Goal: Check status: Check status

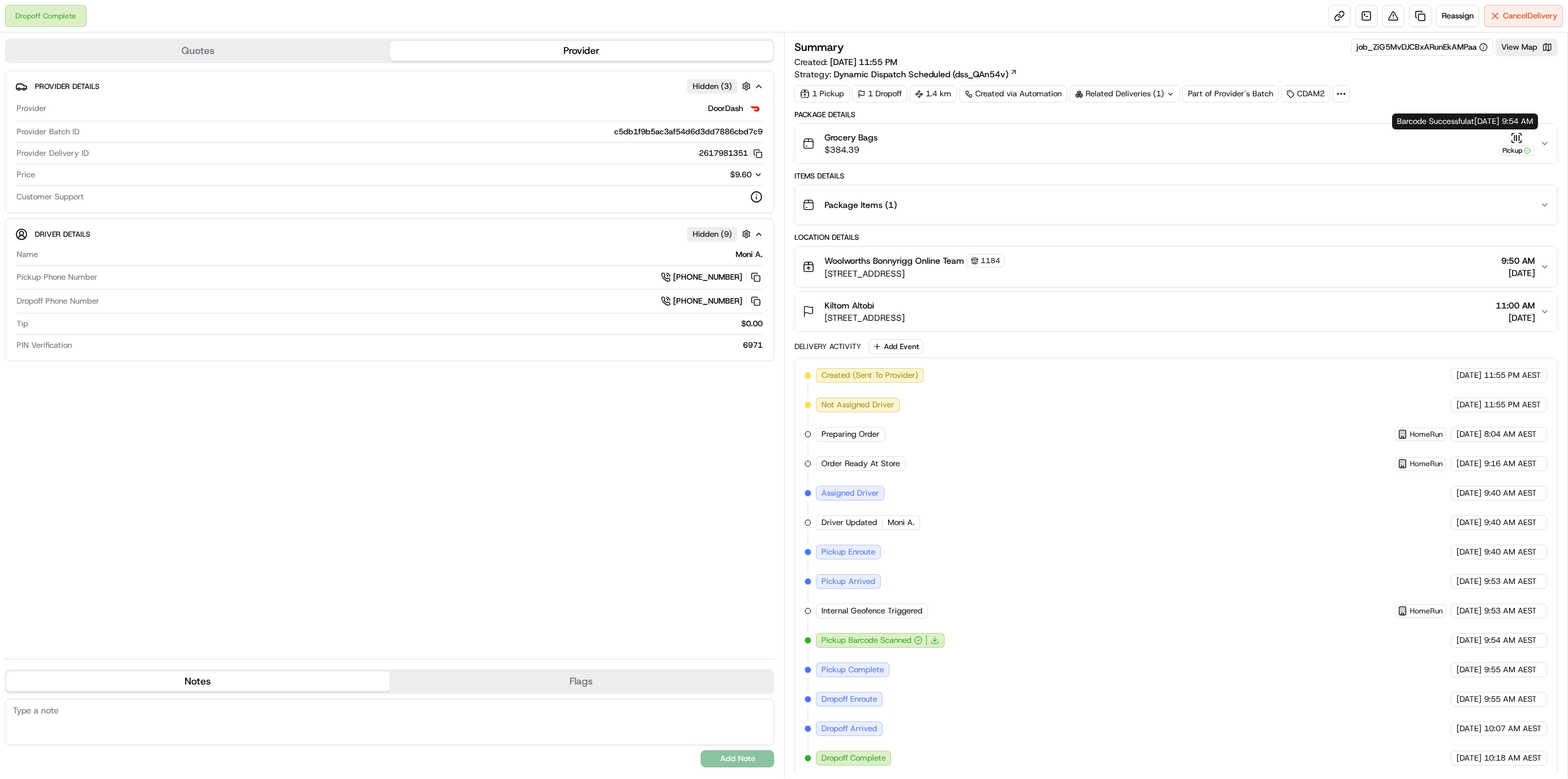
click at [1549, 140] on button "Grocery Bags $384.39 Pickup" at bounding box center [1176, 143] width 761 height 39
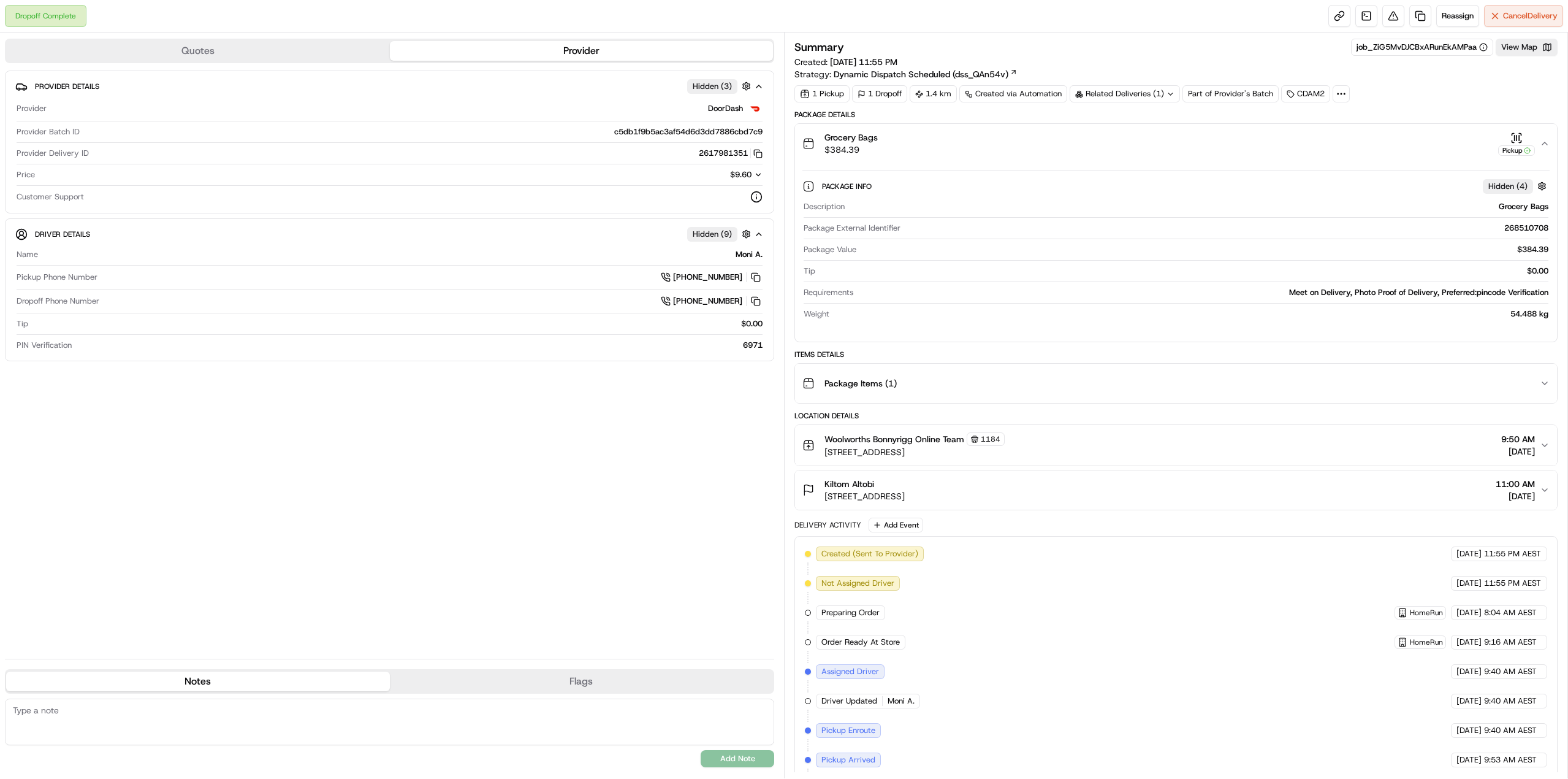
click at [1542, 147] on icon "button" at bounding box center [1544, 143] width 10 height 10
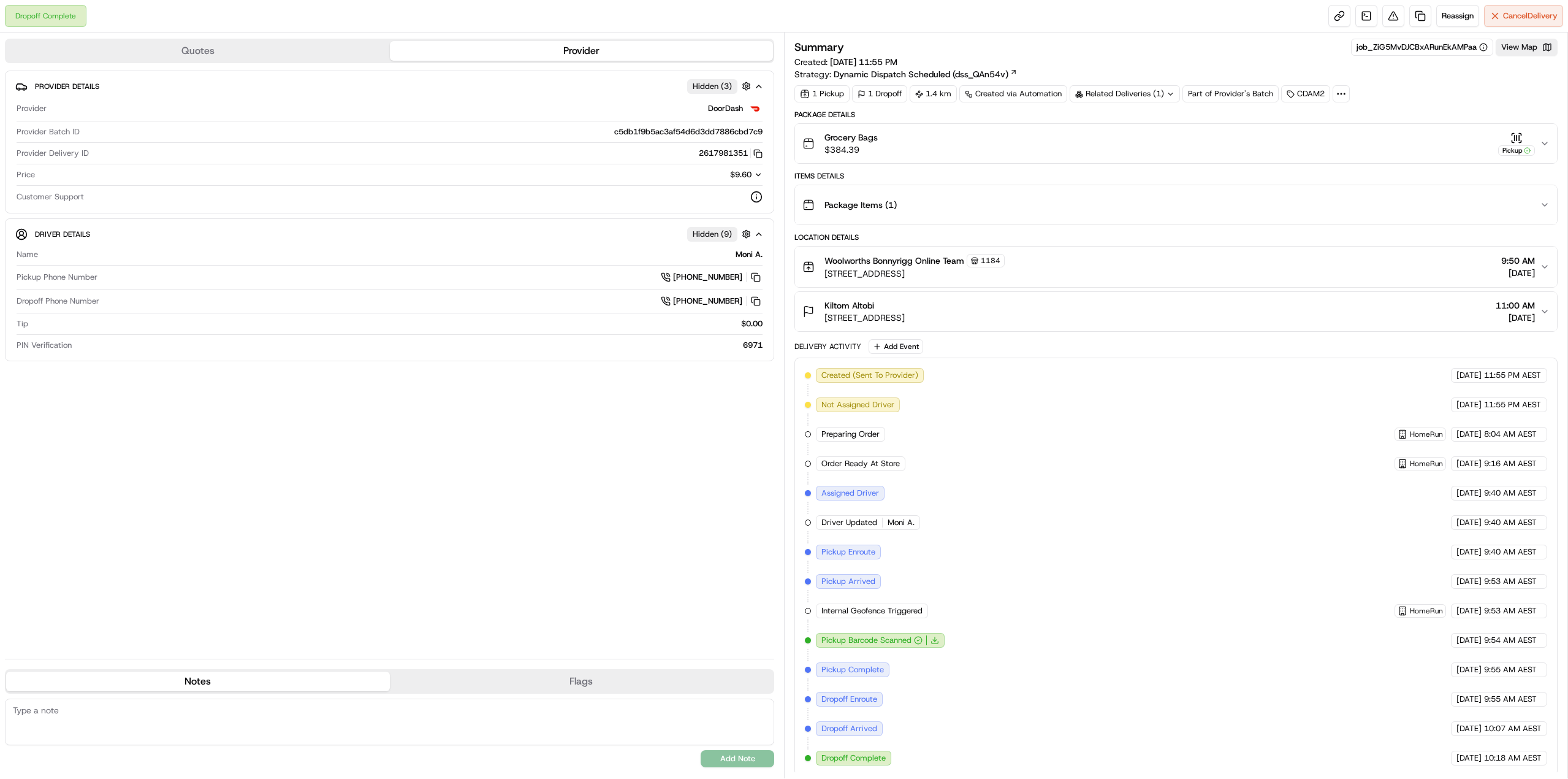
click at [1545, 143] on icon "button" at bounding box center [1544, 143] width 10 height 10
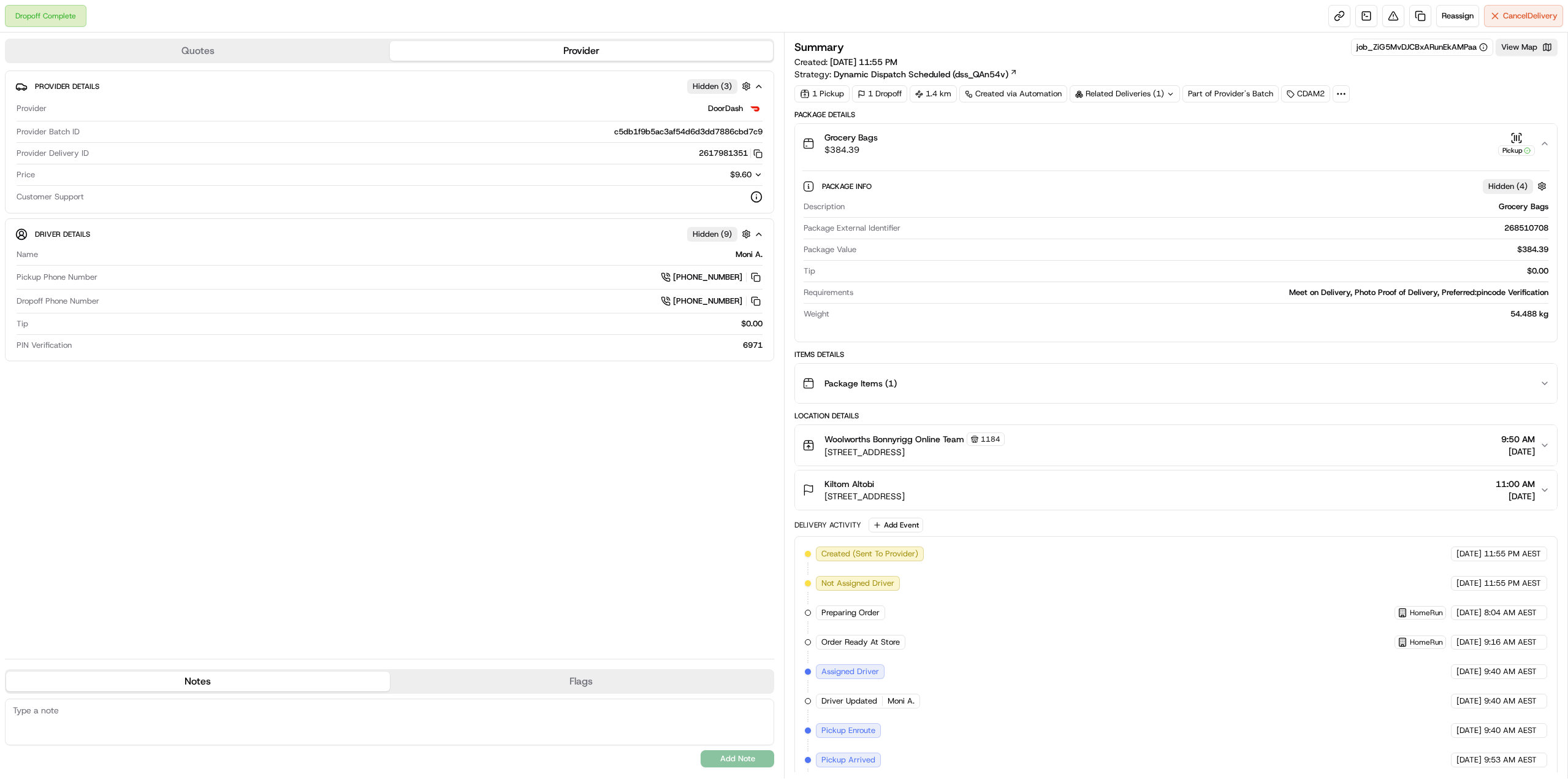
click at [1295, 294] on div "Meet on Delivery, Photo Proof of Delivery, Preferred:pincode Verification" at bounding box center [1203, 292] width 690 height 11
drag, startPoint x: 1295, startPoint y: 294, endPoint x: 1545, endPoint y: 295, distance: 250.0
click at [1545, 295] on div "Meet on Delivery, Photo Proof of Delivery, Preferred:pincode Verification" at bounding box center [1203, 292] width 690 height 11
click at [1551, 294] on div "Package Info Hidden ( 4 ) Description Grocery Bags Package External Identifier …" at bounding box center [1176, 247] width 761 height 169
drag, startPoint x: 1551, startPoint y: 294, endPoint x: 1244, endPoint y: 291, distance: 307.0
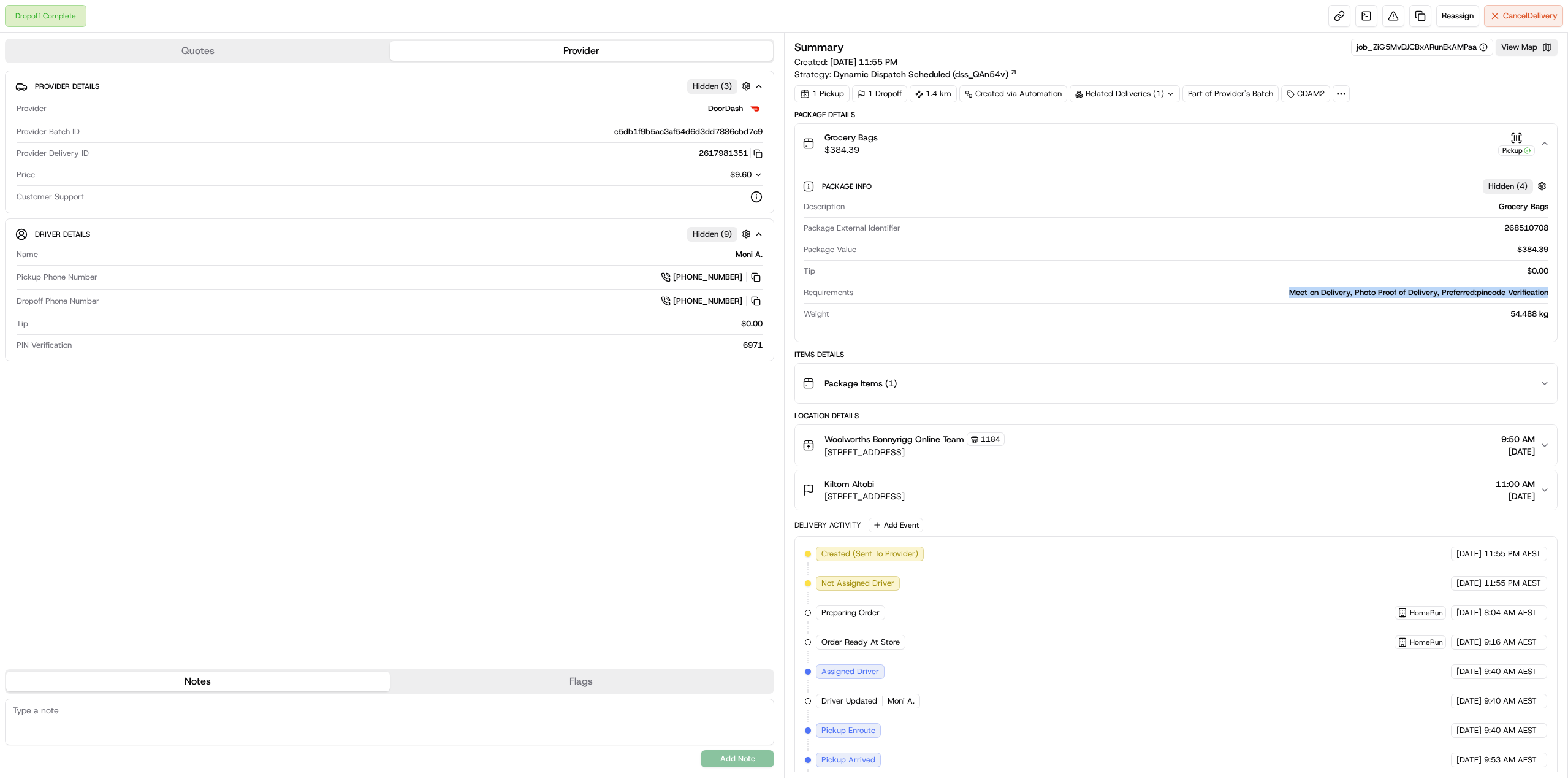
click at [1244, 291] on div "Package Info Hidden ( 4 ) Description Grocery Bags Package External Identifier …" at bounding box center [1176, 247] width 761 height 169
click at [1493, 289] on div "Meet on Delivery, Photo Proof of Delivery, Preferred:pincode Verification" at bounding box center [1203, 292] width 690 height 11
drag, startPoint x: 1493, startPoint y: 289, endPoint x: 1460, endPoint y: 293, distance: 33.2
click at [1458, 293] on div "Meet on Delivery, Photo Proof of Delivery, Preferred:pincode Verification" at bounding box center [1203, 292] width 690 height 11
click at [1461, 293] on div "Meet on Delivery, Photo Proof of Delivery, Preferred:pincode Verification" at bounding box center [1203, 292] width 690 height 11
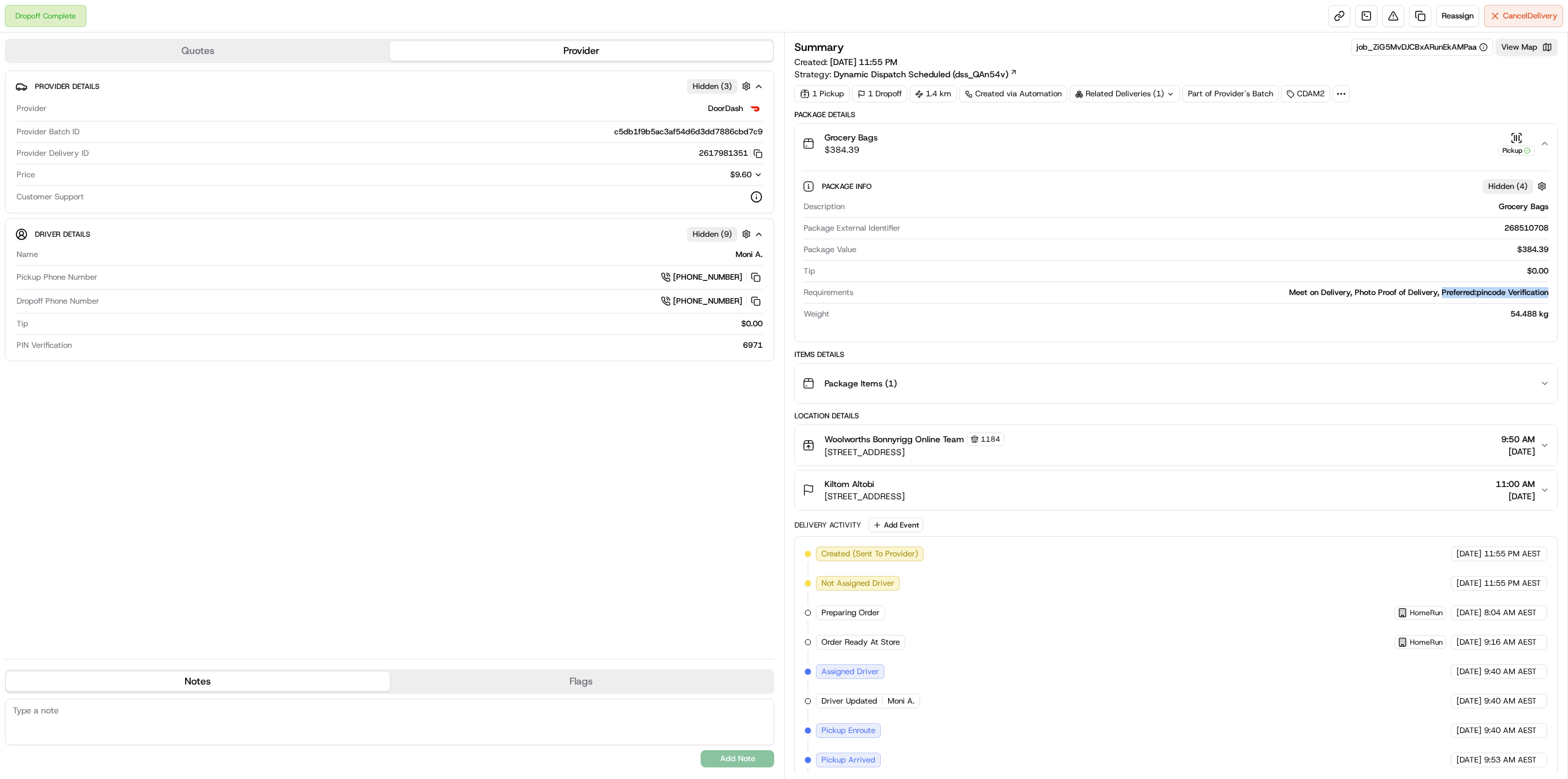
drag, startPoint x: 1461, startPoint y: 293, endPoint x: 1529, endPoint y: 292, distance: 68.0
click at [1529, 292] on div "Meet on Delivery, Photo Proof of Delivery, Preferred:pincode Verification" at bounding box center [1203, 292] width 690 height 11
click at [1528, 293] on div "Meet on Delivery, Photo Proof of Delivery, Preferred:pincode Verification" at bounding box center [1203, 292] width 690 height 11
drag, startPoint x: 1528, startPoint y: 293, endPoint x: 1453, endPoint y: 293, distance: 75.0
click at [1453, 293] on div "Meet on Delivery, Photo Proof of Delivery, Preferred:pincode Verification" at bounding box center [1203, 292] width 690 height 11
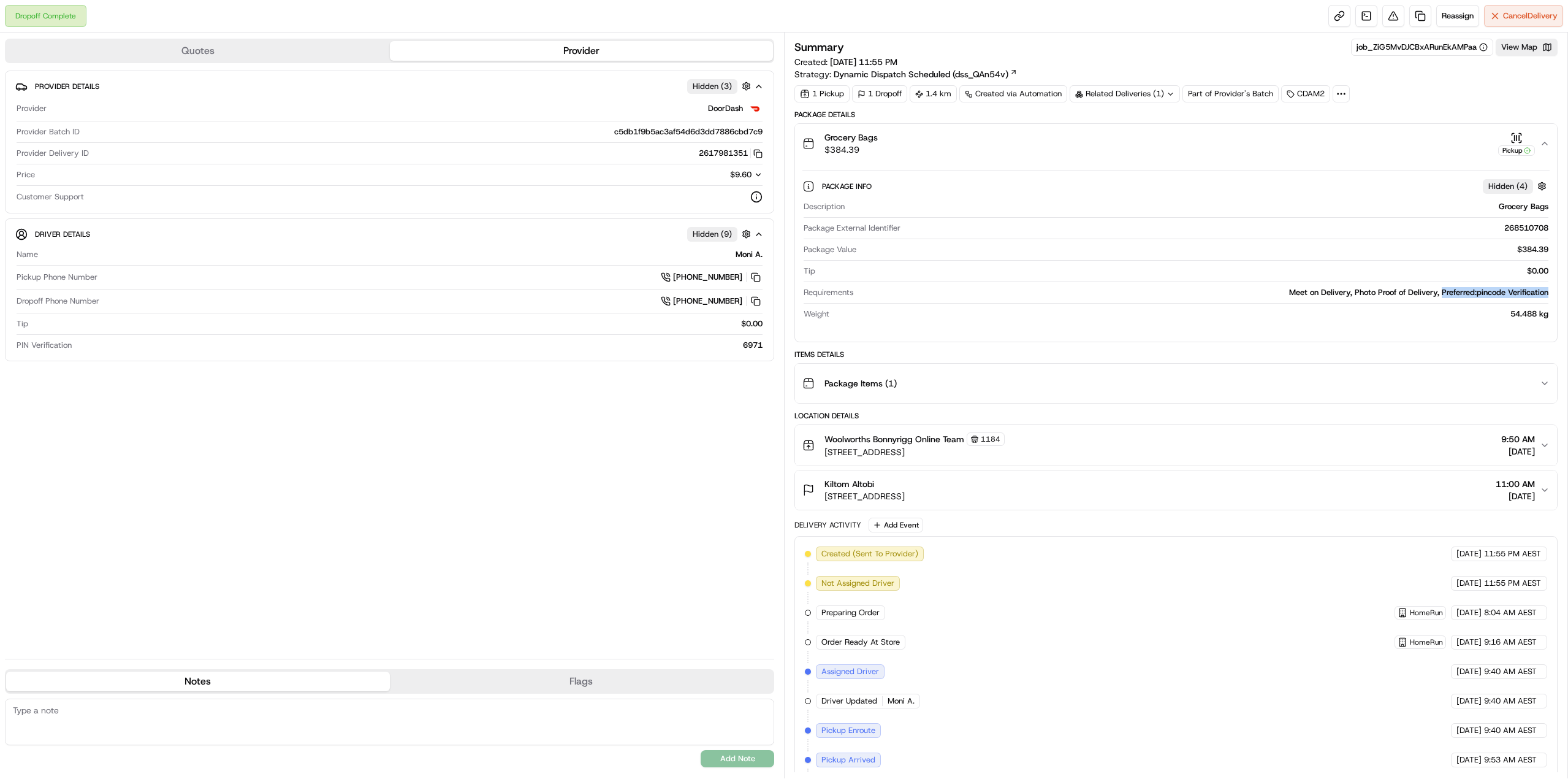
click at [1453, 293] on div "Meet on Delivery, Photo Proof of Delivery, Preferred:pincode Verification" at bounding box center [1203, 292] width 690 height 11
drag, startPoint x: 1453, startPoint y: 293, endPoint x: 1531, endPoint y: 292, distance: 78.0
click at [1531, 292] on div "Meet on Delivery, Photo Proof of Delivery, Preferred:pincode Verification" at bounding box center [1203, 292] width 690 height 11
drag, startPoint x: 1531, startPoint y: 292, endPoint x: 1296, endPoint y: 295, distance: 235.0
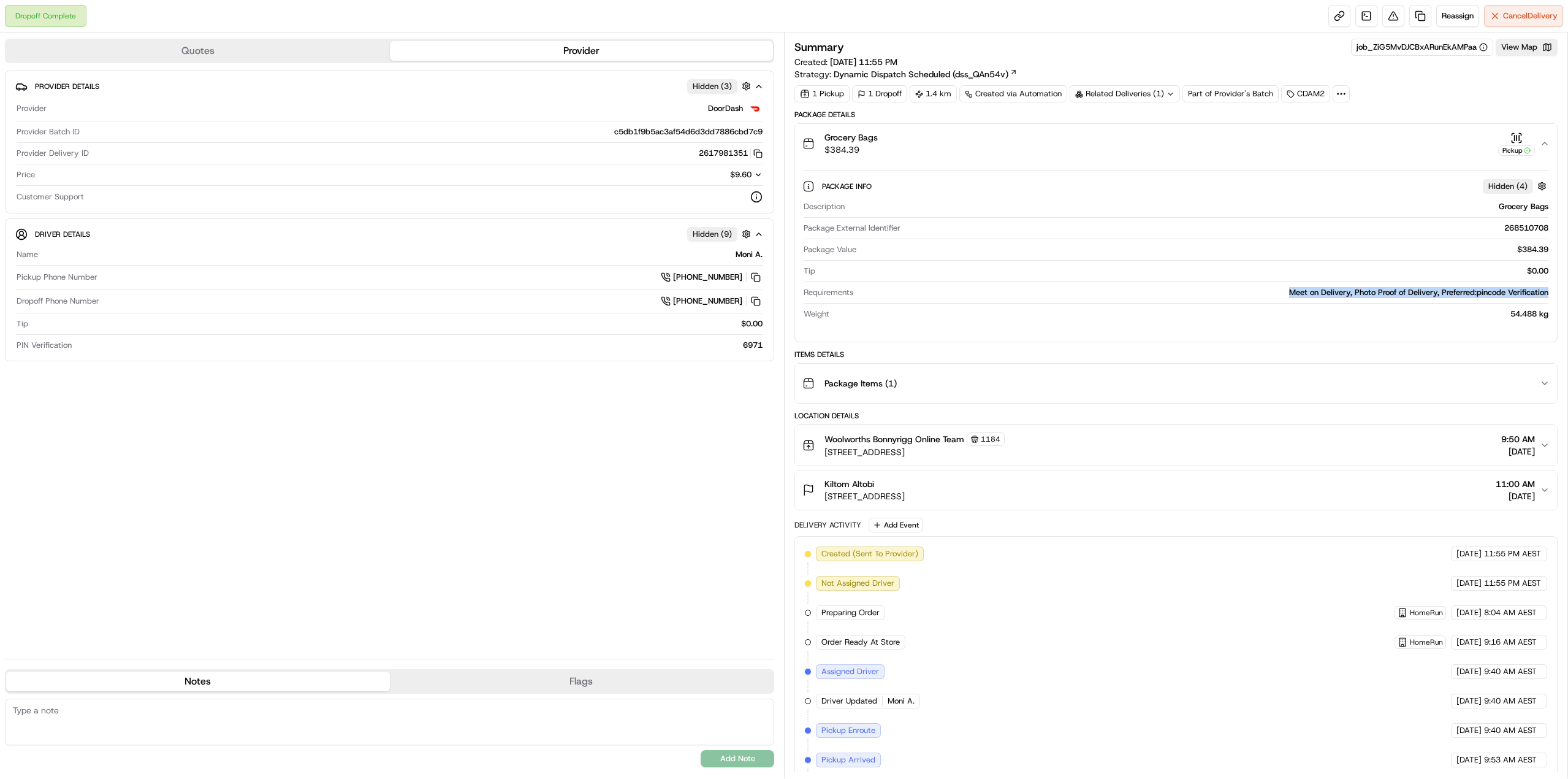
click at [1296, 295] on div "Meet on Delivery, Photo Proof of Delivery, Preferred:pincode Verification" at bounding box center [1203, 292] width 690 height 11
click at [1296, 297] on div "Meet on Delivery, Photo Proof of Delivery, Preferred:pincode Verification" at bounding box center [1203, 292] width 690 height 11
drag, startPoint x: 1296, startPoint y: 297, endPoint x: 1522, endPoint y: 295, distance: 226.0
click at [1522, 295] on div "Meet on Delivery, Photo Proof of Delivery, Preferred:pincode Verification" at bounding box center [1203, 292] width 690 height 11
click at [1235, 372] on div "Package Items ( 1 )" at bounding box center [1171, 383] width 737 height 25
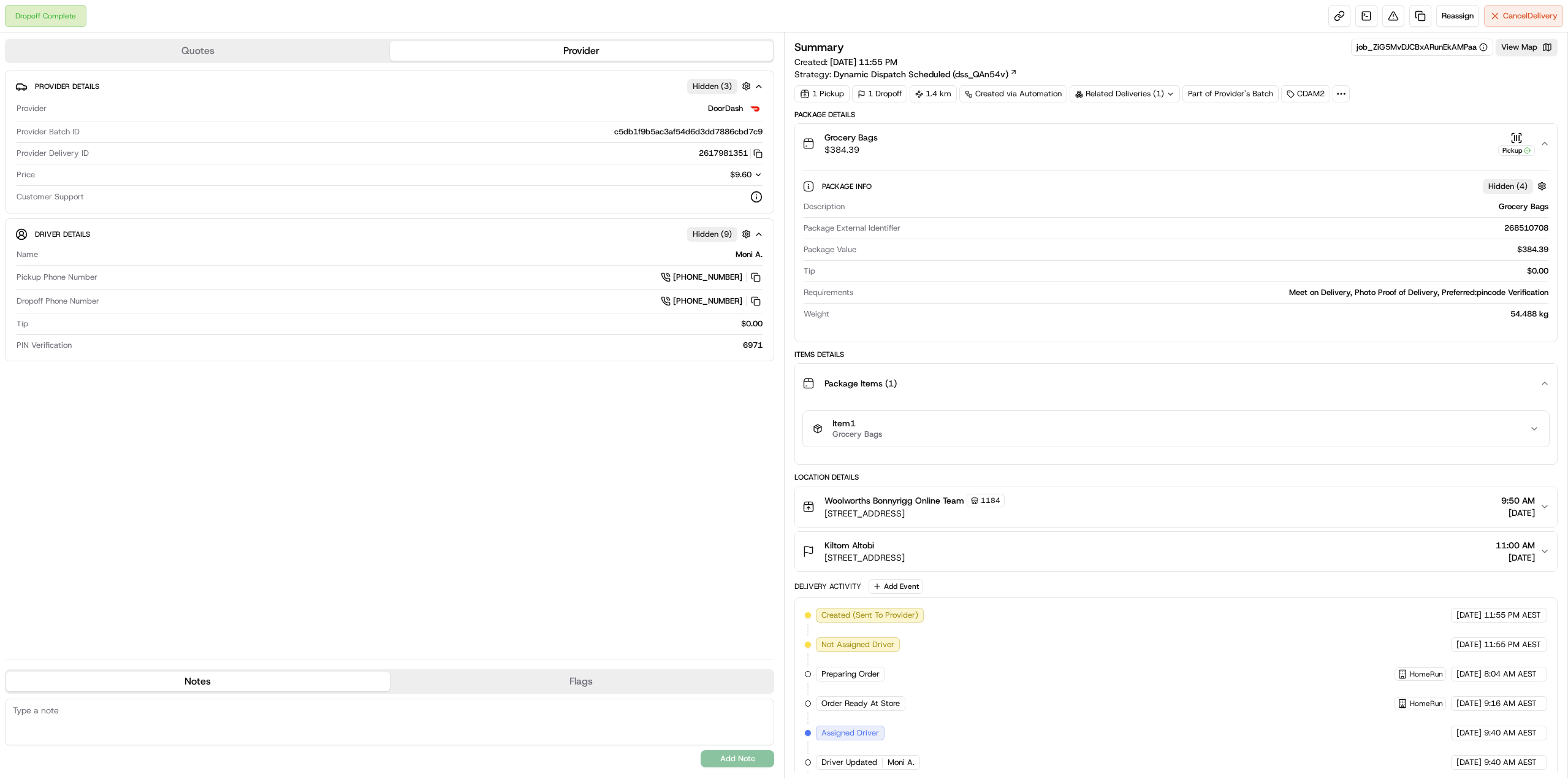
click at [1178, 396] on button "Package Items ( 1 )" at bounding box center [1176, 383] width 761 height 39
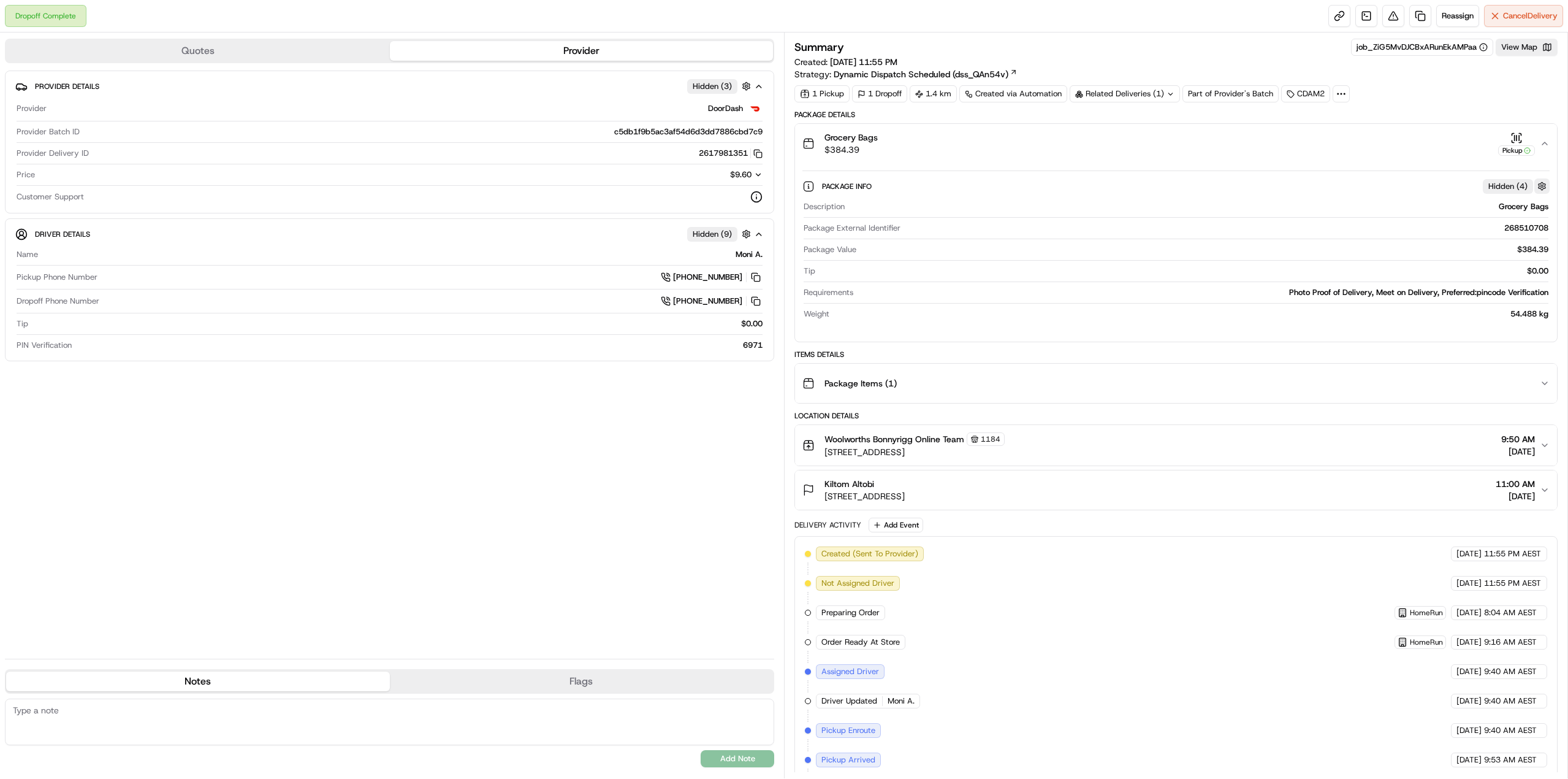
click at [1541, 185] on button "button" at bounding box center [1542, 187] width 16 height 16
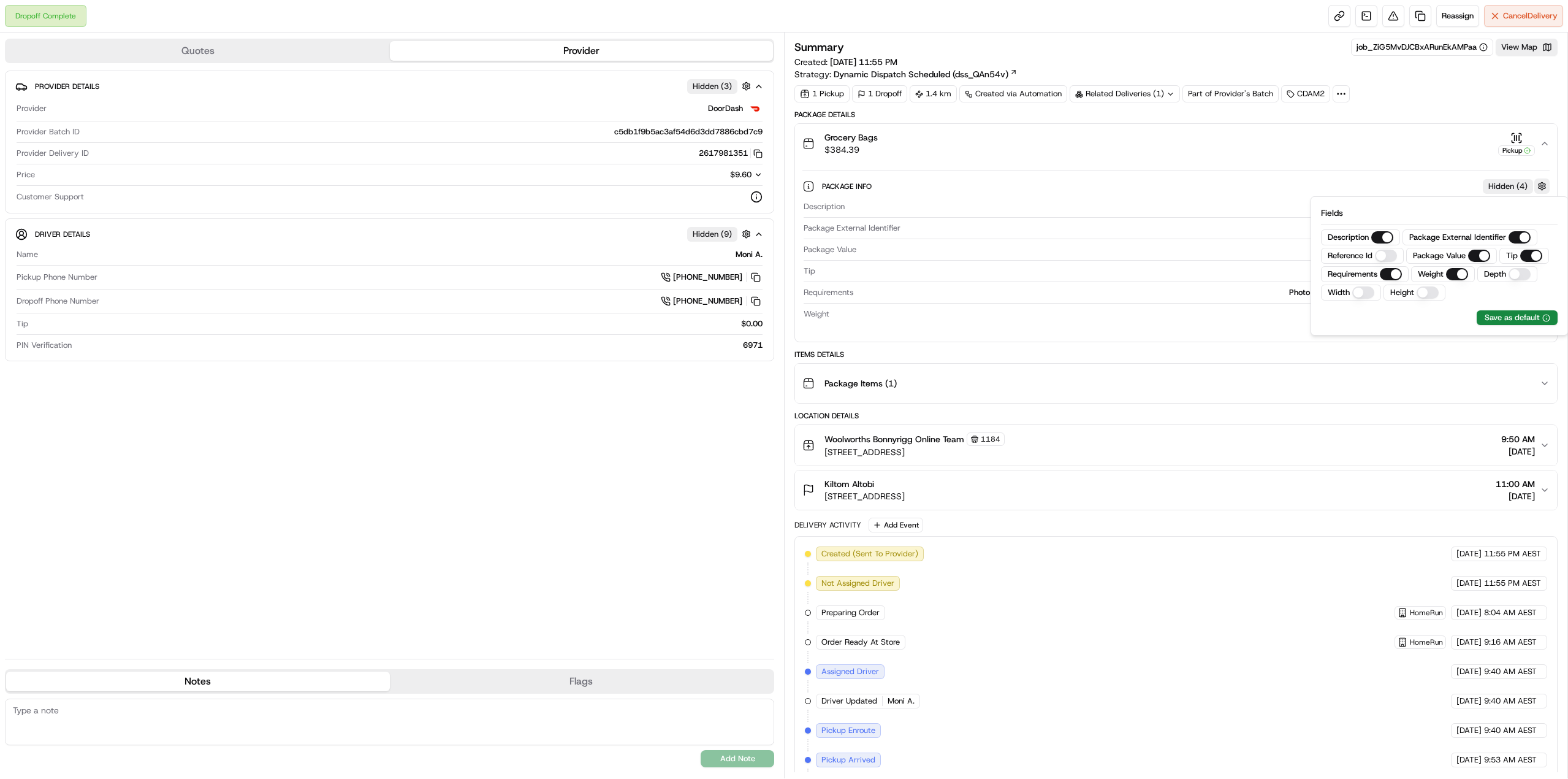
click at [1541, 185] on button "button" at bounding box center [1542, 187] width 16 height 16
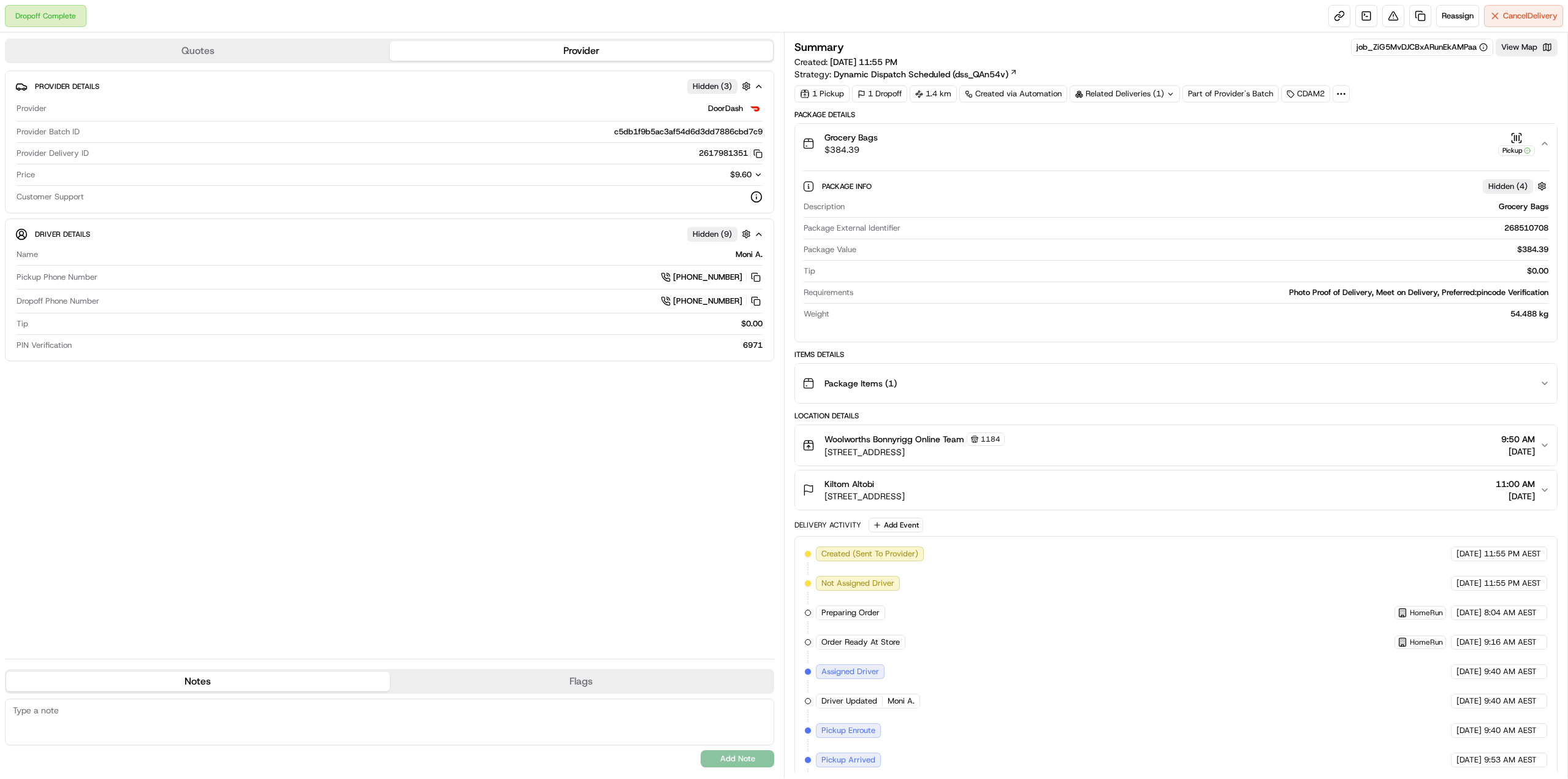
click at [1510, 183] on span "Hidden ( 4 )" at bounding box center [1507, 187] width 39 height 11
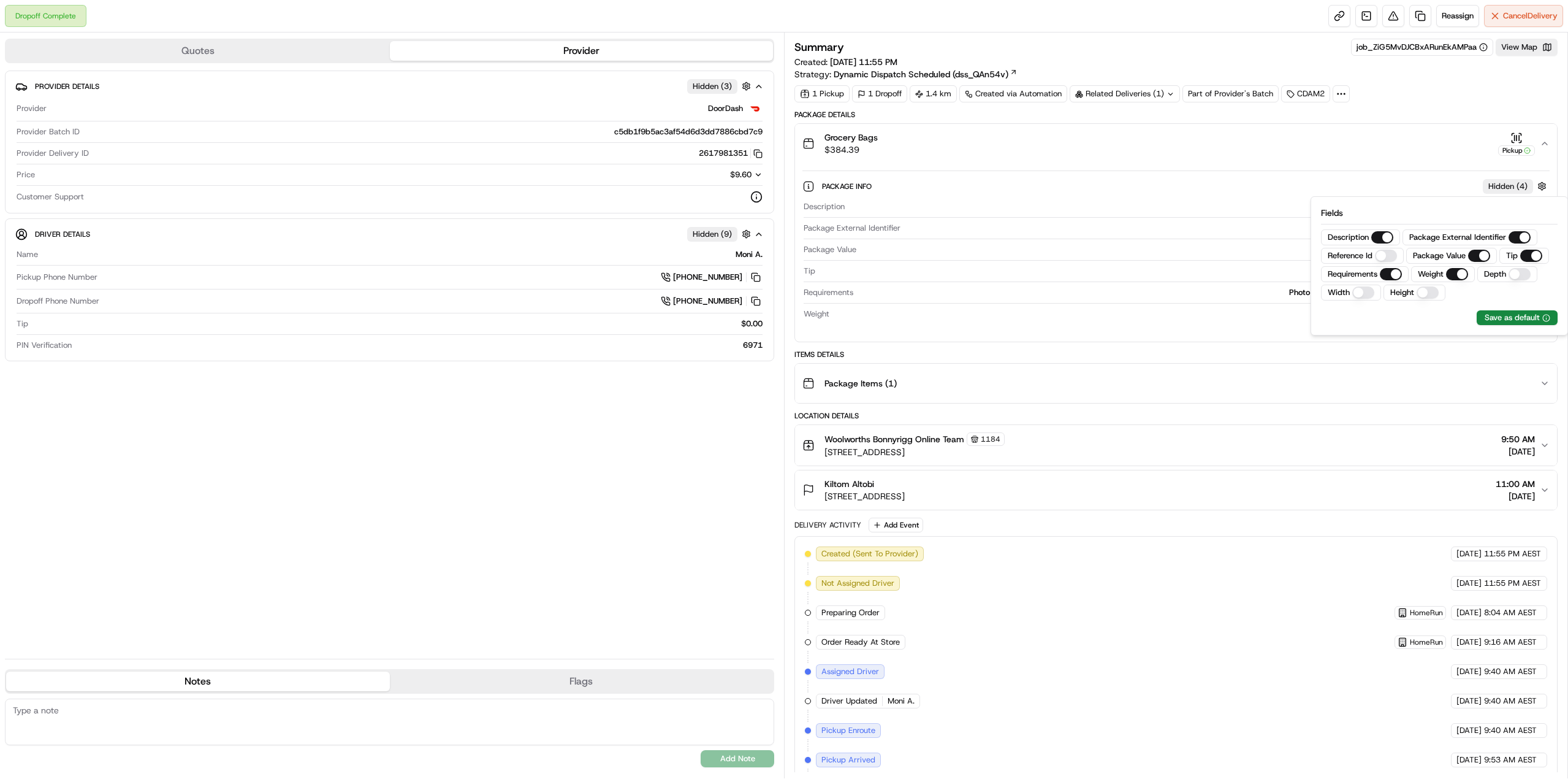
click at [1510, 183] on span "Hidden ( 4 )" at bounding box center [1507, 187] width 39 height 11
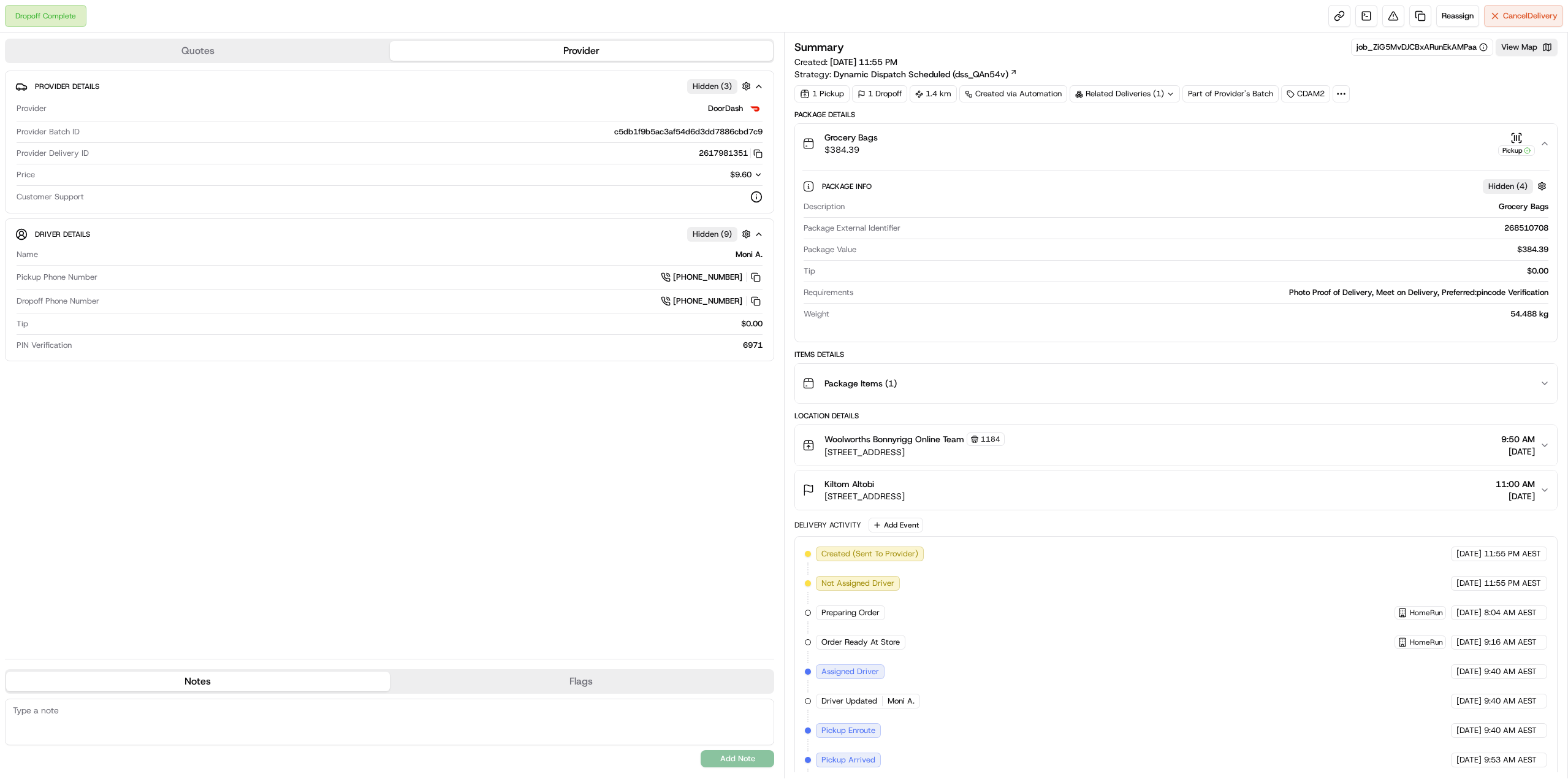
click at [1337, 93] on icon at bounding box center [1341, 94] width 11 height 11
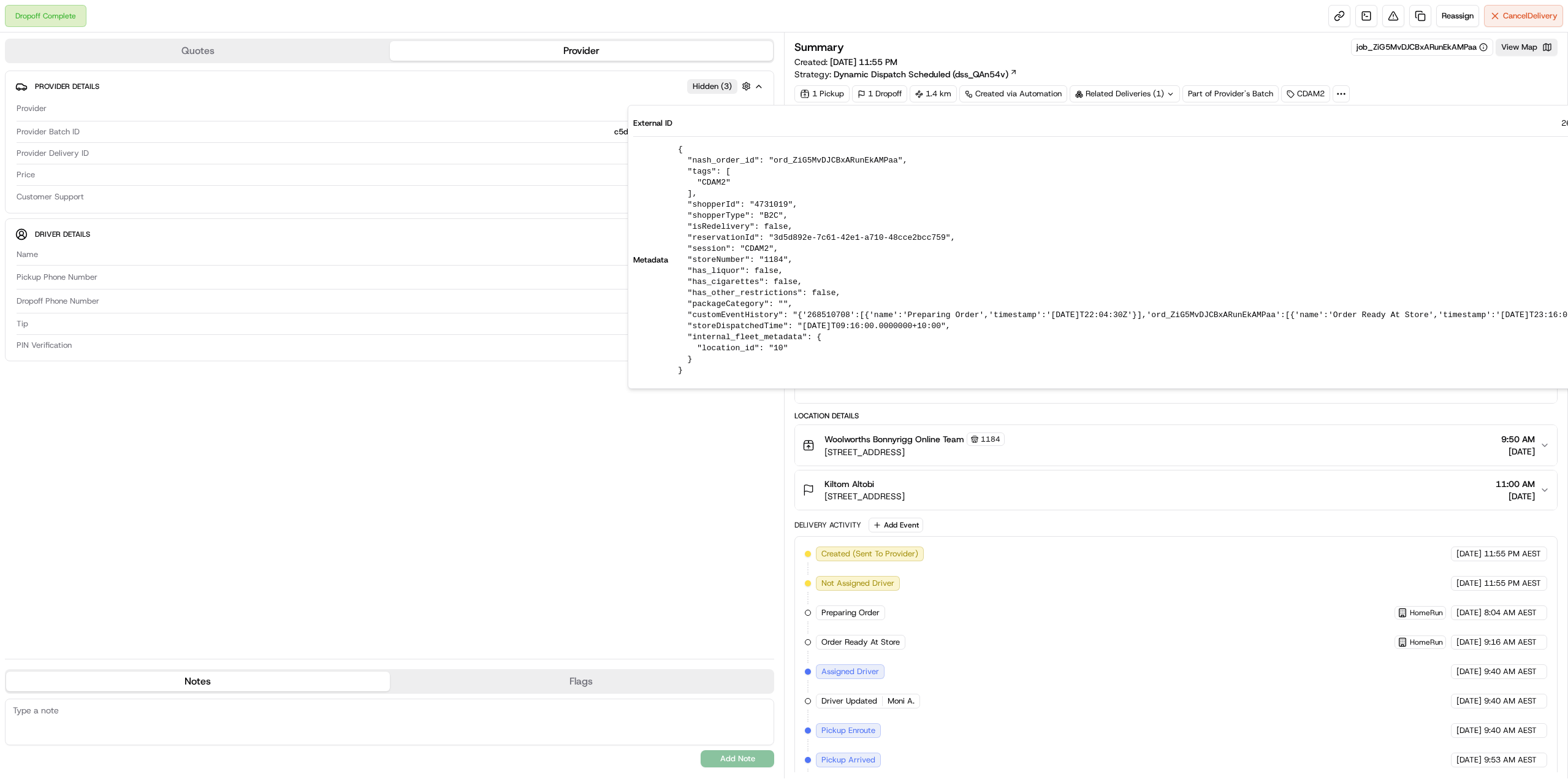
click at [764, 260] on pre "{ "nash_order_id": "ord_ZiG5MvDJCBxARunEkAMPaa", "tags": [ "CDAM2" ], "shopperI…" at bounding box center [1141, 260] width 927 height 232
click at [760, 271] on pre "{ "nash_order_id": "ord_ZiG5MvDJCBxARunEkAMPaa", "tags": [ "CDAM2" ], "shopperI…" at bounding box center [1141, 260] width 927 height 232
click at [773, 284] on pre "{ "nash_order_id": "ord_ZiG5MvDJCBxARunEkAMPaa", "tags": [ "CDAM2" ], "shopperI…" at bounding box center [1141, 260] width 927 height 232
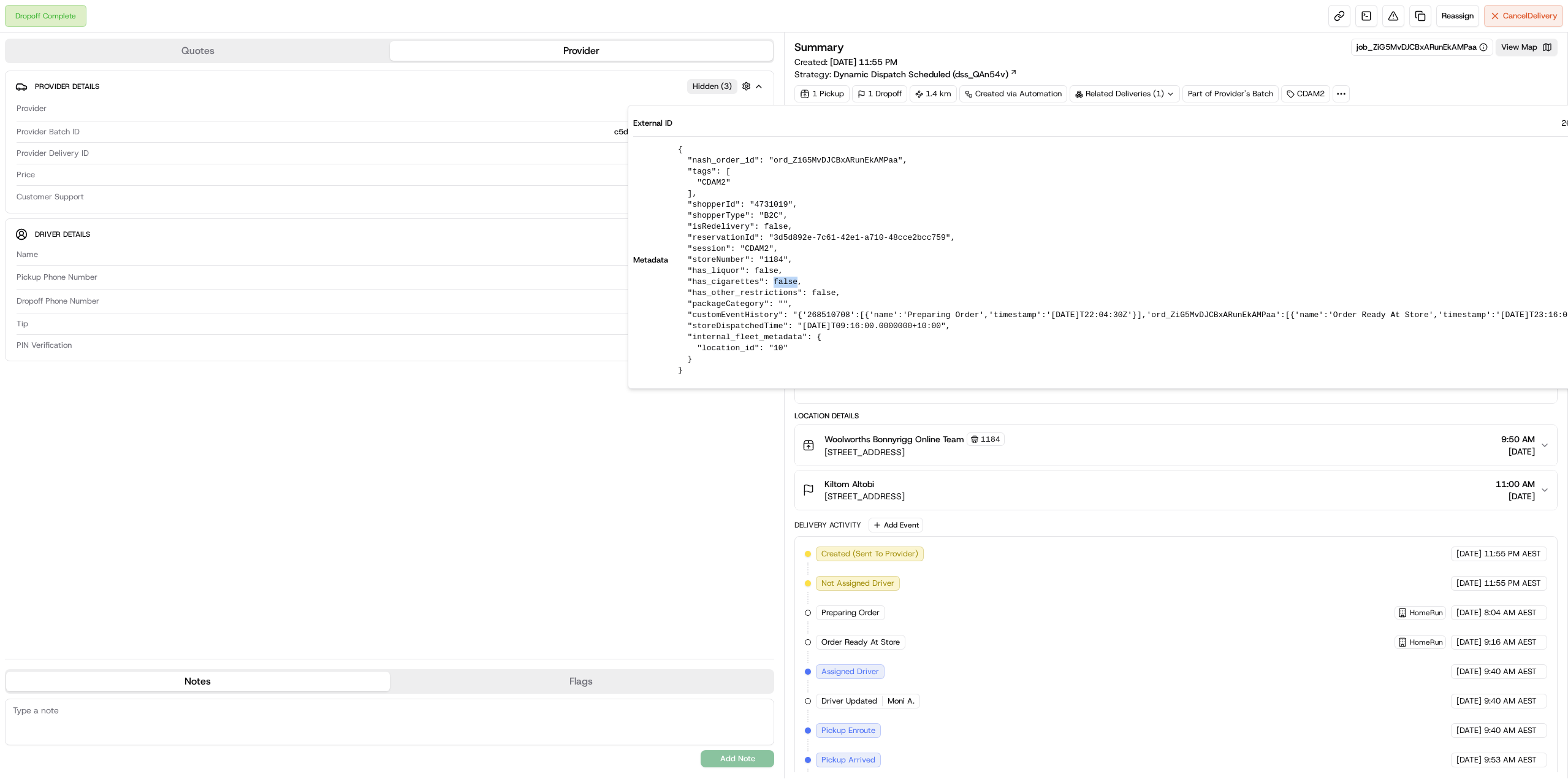
click at [773, 284] on pre "{ "nash_order_id": "ord_ZiG5MvDJCBxARunEkAMPaa", "tags": [ "CDAM2" ], "shopperI…" at bounding box center [1141, 260] width 927 height 232
click at [808, 292] on pre "{ "nash_order_id": "ord_ZiG5MvDJCBxARunEkAMPaa", "tags": [ "CDAM2" ], "shopperI…" at bounding box center [1141, 260] width 927 height 232
click at [705, 317] on pre "{ "nash_order_id": "ord_ZiG5MvDJCBxARunEkAMPaa", "tags": [ "CDAM2" ], "shopperI…" at bounding box center [1141, 260] width 927 height 232
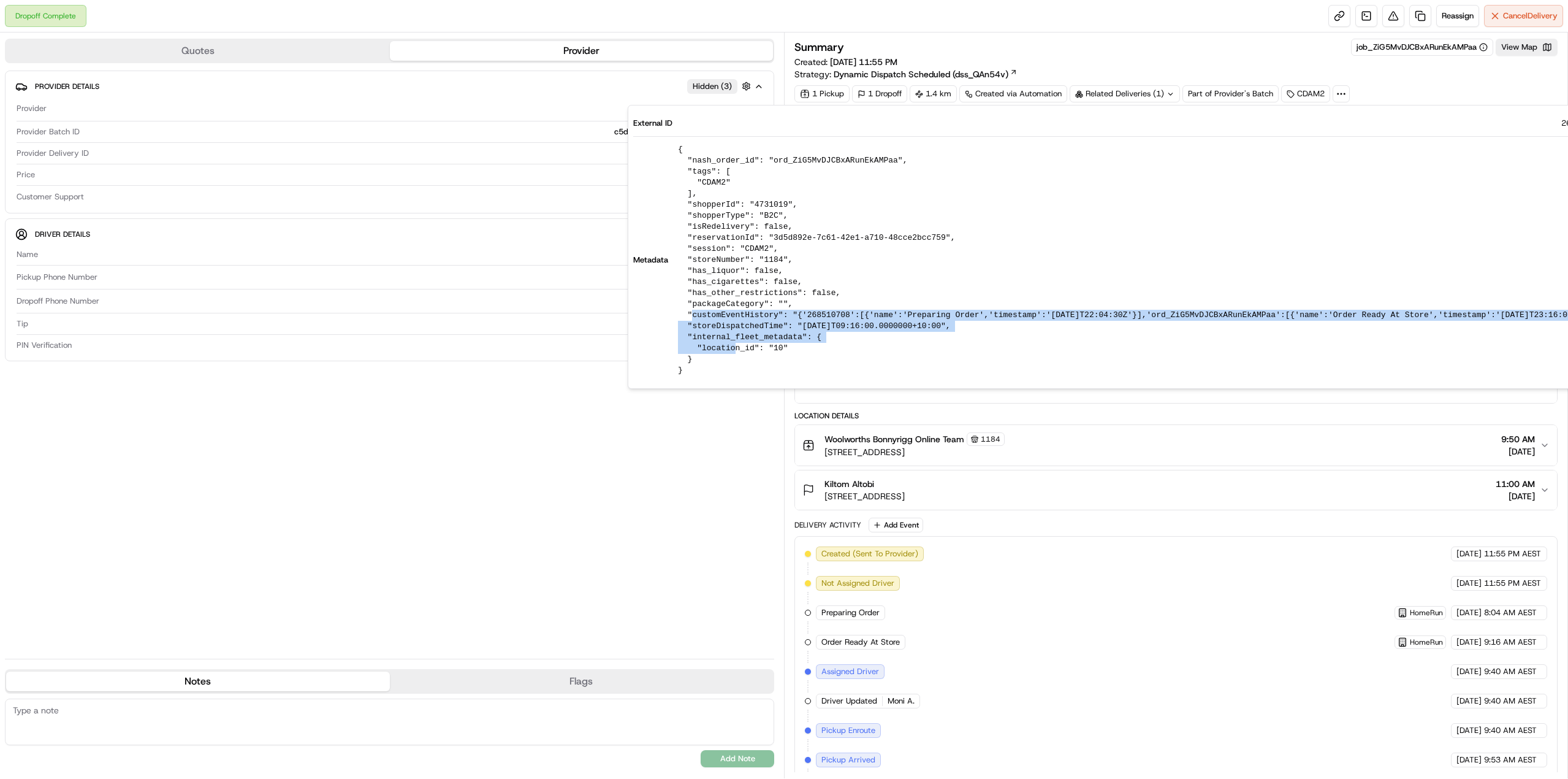
drag, startPoint x: 704, startPoint y: 316, endPoint x: 918, endPoint y: 335, distance: 214.8
click at [918, 335] on pre "{ "nash_order_id": "ord_ZiG5MvDJCBxARunEkAMPaa", "tags": [ "CDAM2" ], "shopperI…" at bounding box center [1141, 260] width 927 height 232
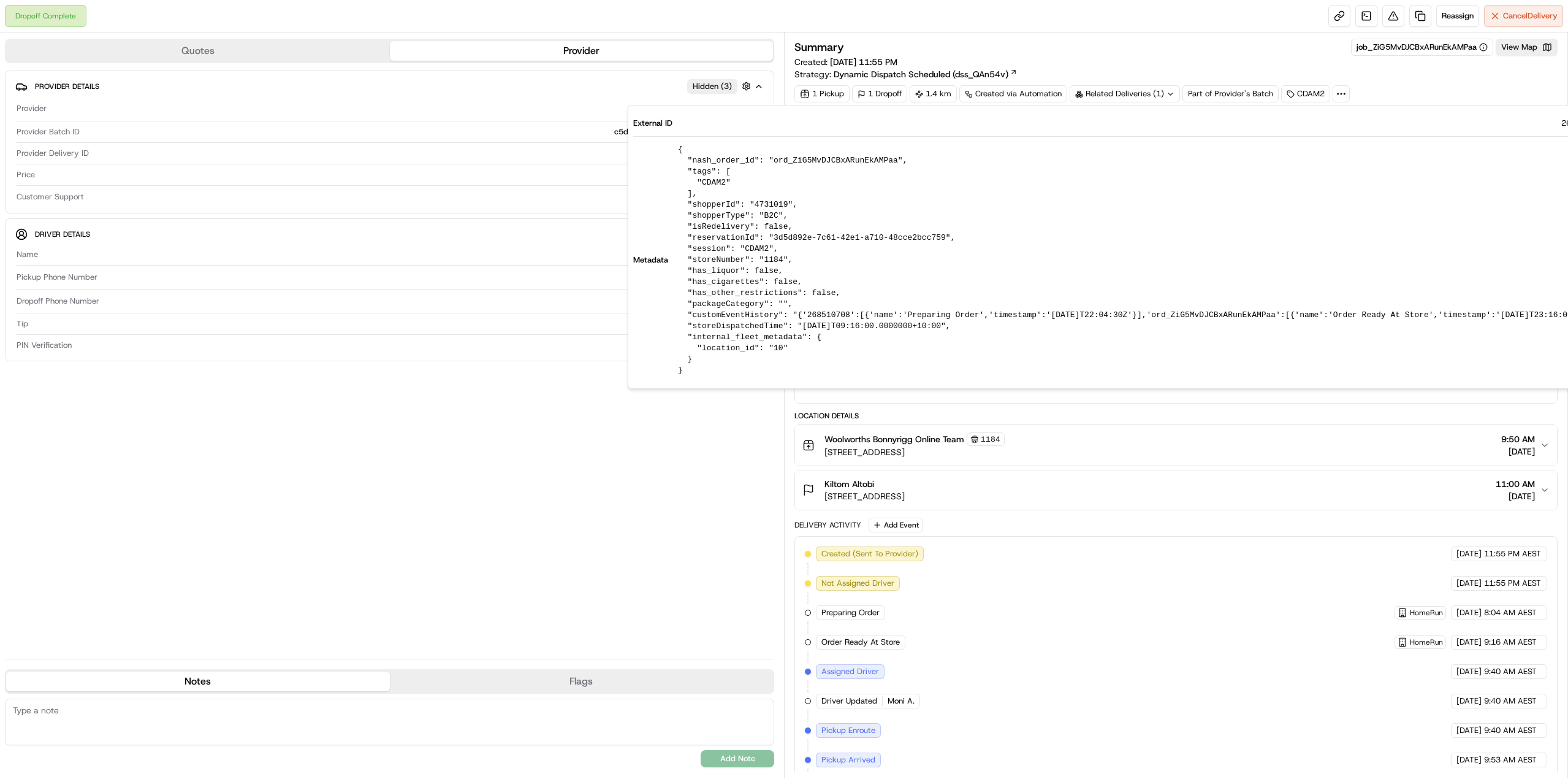
click at [782, 351] on pre "{ "nash_order_id": "ord_ZiG5MvDJCBxARunEkAMPaa", "tags": [ "CDAM2" ], "shopperI…" at bounding box center [1141, 260] width 927 height 232
drag, startPoint x: 782, startPoint y: 351, endPoint x: 674, endPoint y: 152, distance: 226.4
click at [674, 152] on div "Metadata { "nash_order_id": "ord_ZiG5MvDJCBxARunEkAMPaa", "tags": [ "CDAM2" ], …" at bounding box center [1119, 260] width 972 height 232
drag, startPoint x: 674, startPoint y: 152, endPoint x: 845, endPoint y: 359, distance: 268.5
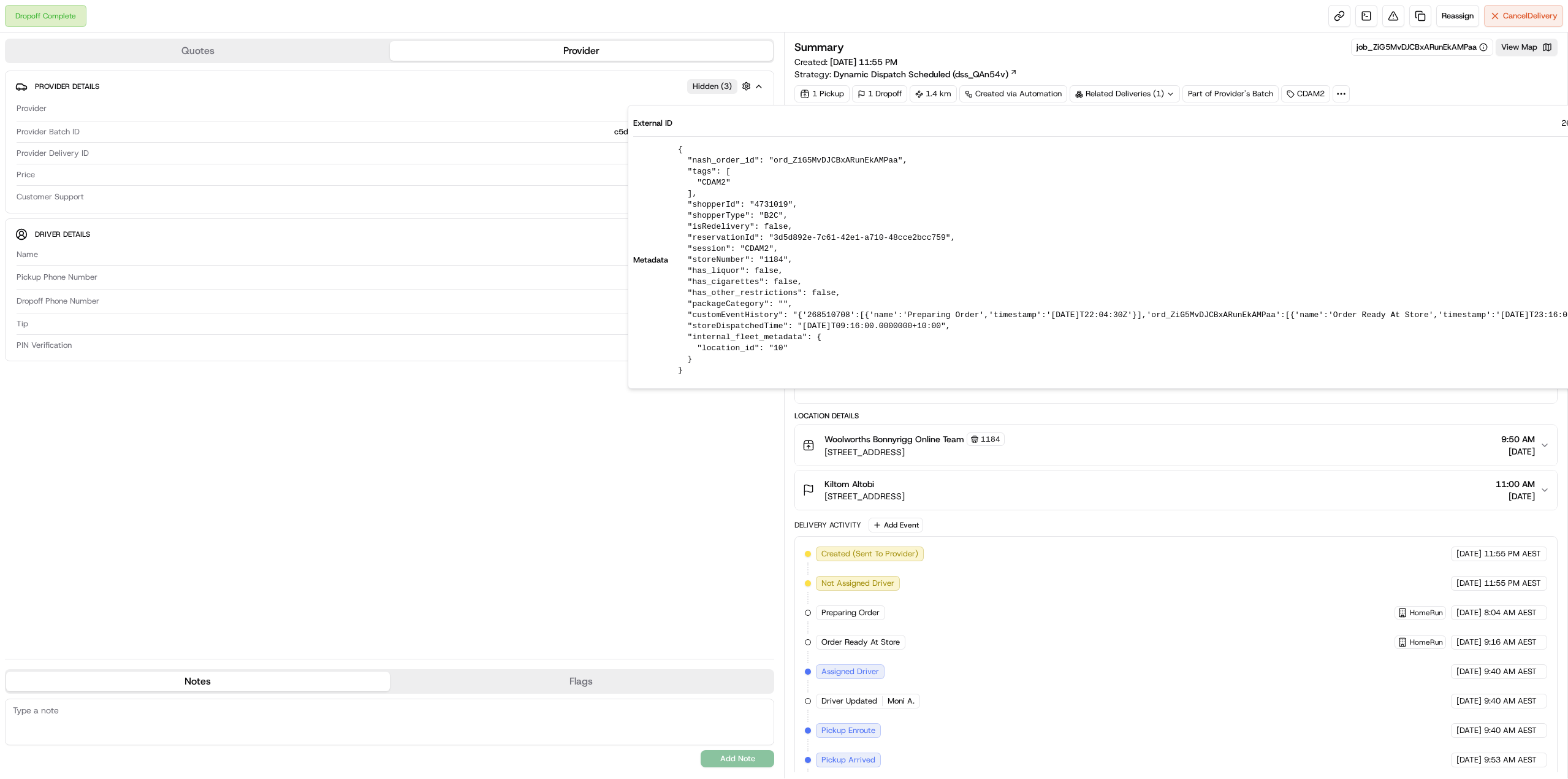
click at [846, 359] on div "Metadata { "nash_order_id": "ord_ZiG5MvDJCBxARunEkAMPaa", "tags": [ "CDAM2" ], …" at bounding box center [1119, 260] width 972 height 232
click at [1415, 79] on div "Summary job_ZiG5MvDJCBxARunEkAMPaa View Map Created: 17/09/2025 11:55 PM Strate…" at bounding box center [1176, 60] width 763 height 42
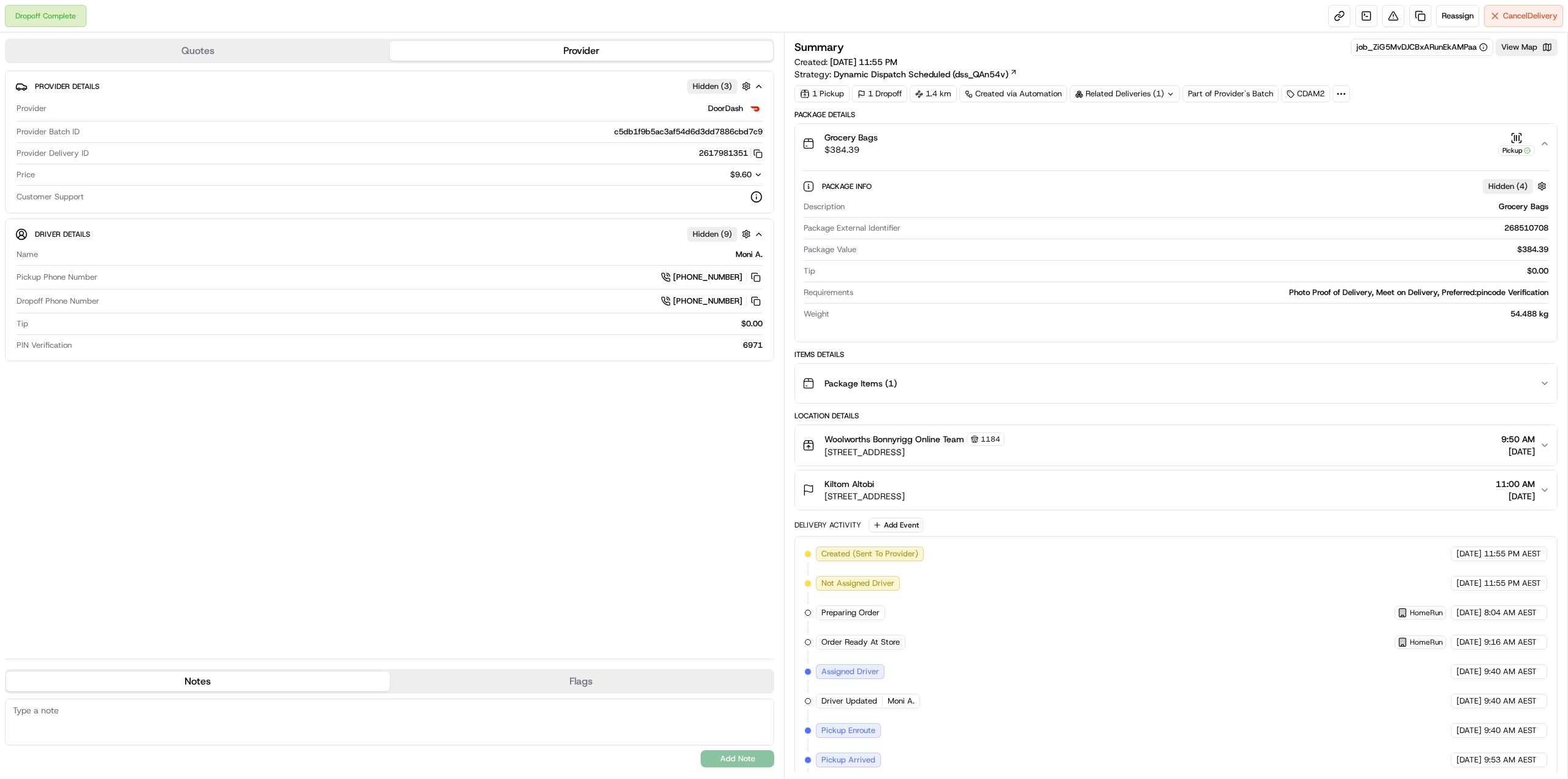
click at [1492, 292] on div "Photo Proof of Delivery, Meet on Delivery, Preferred:pincode Verification" at bounding box center [1203, 292] width 690 height 11
drag, startPoint x: 1492, startPoint y: 292, endPoint x: 1517, endPoint y: 292, distance: 25.0
click at [1517, 292] on div "Photo Proof of Delivery, Meet on Delivery, Preferred:pincode Verification" at bounding box center [1203, 292] width 690 height 11
drag, startPoint x: 1517, startPoint y: 292, endPoint x: 1493, endPoint y: 292, distance: 24.0
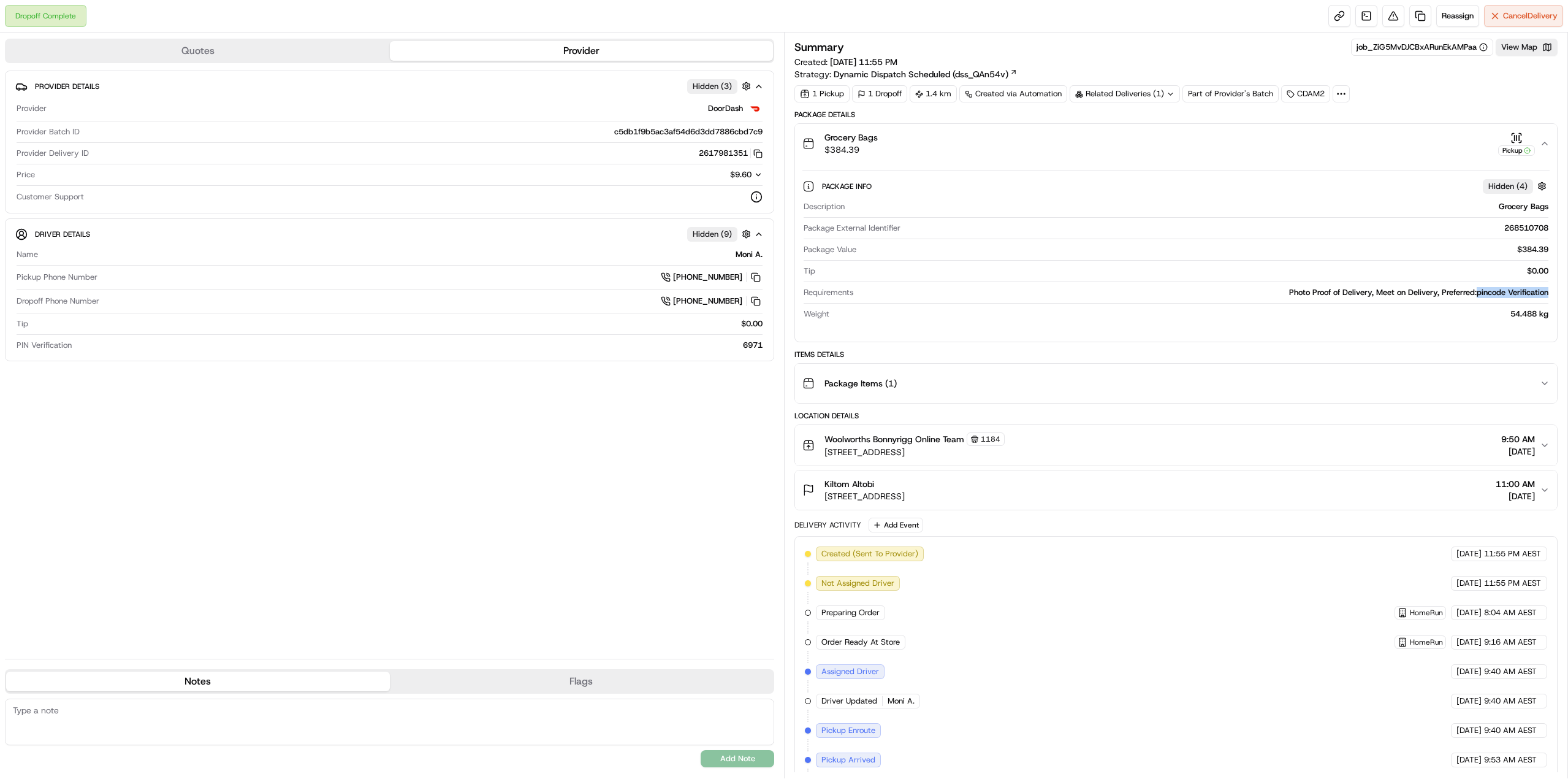
click at [1493, 292] on div "Photo Proof of Delivery, Meet on Delivery, Preferred:pincode Verification" at bounding box center [1203, 292] width 690 height 11
click at [1545, 146] on icon "button" at bounding box center [1544, 143] width 10 height 10
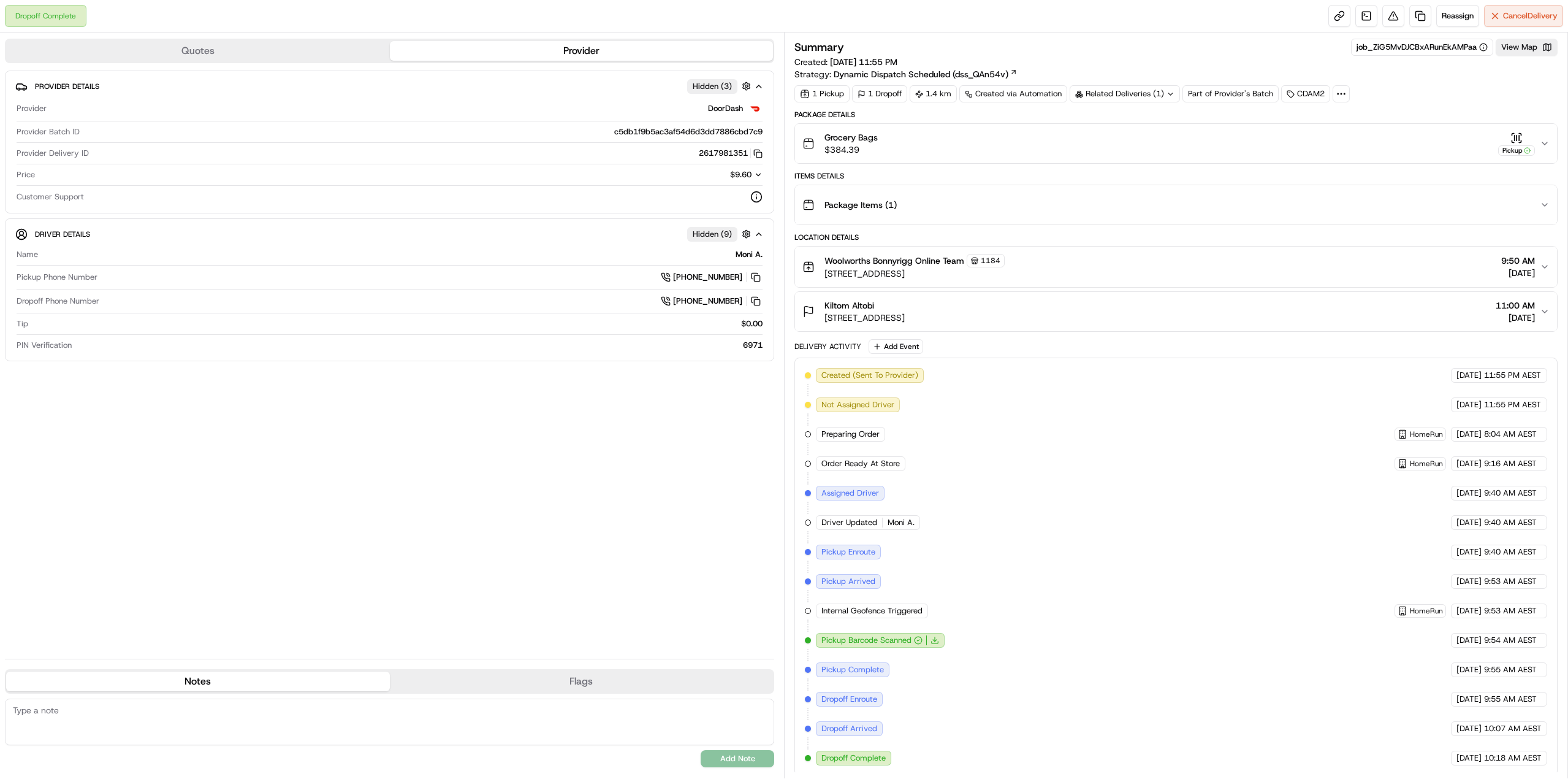
click at [1542, 141] on icon "button" at bounding box center [1544, 143] width 10 height 10
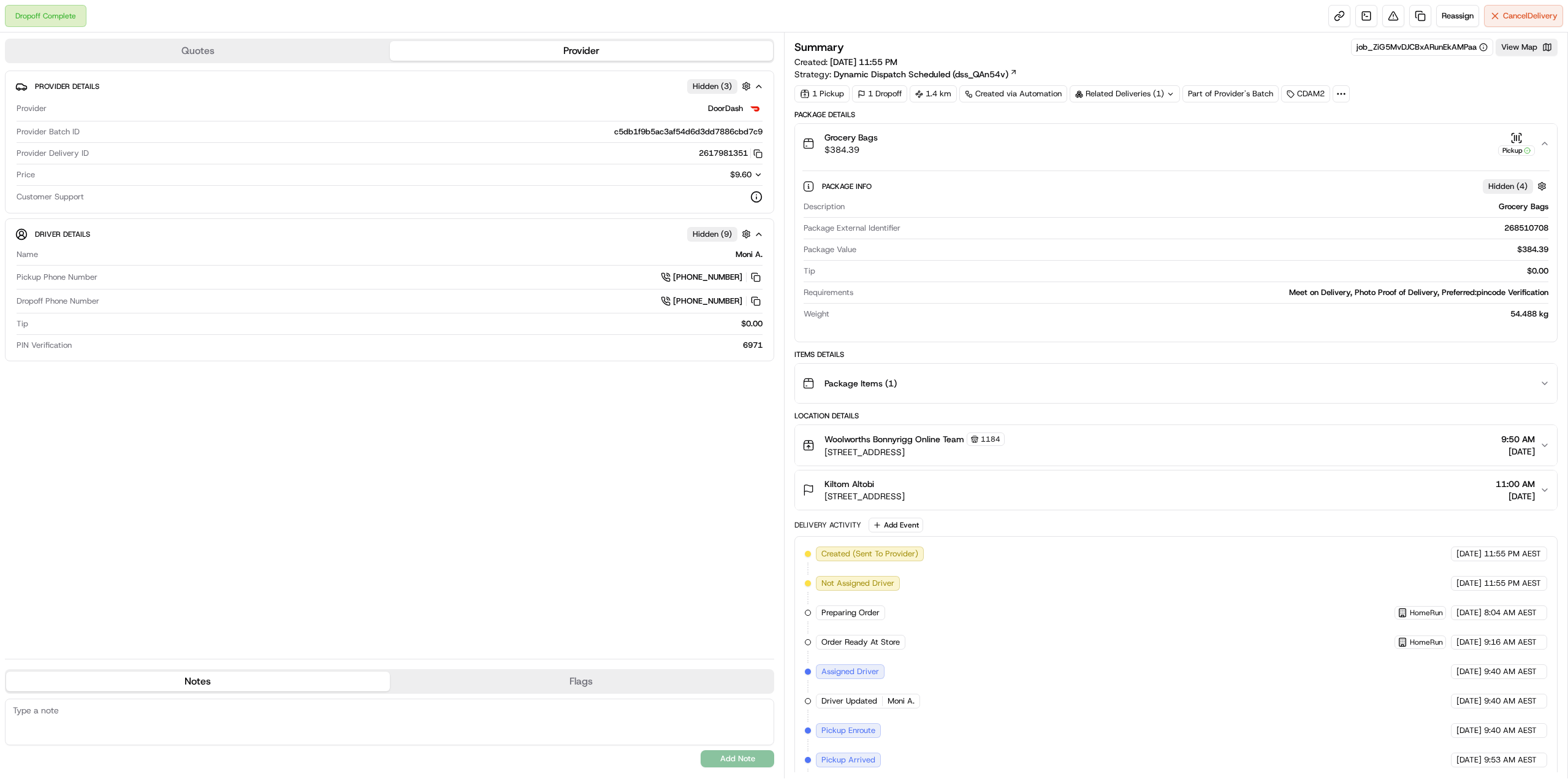
click at [1300, 289] on div "Meet on Delivery, Photo Proof of Delivery, Preferred:pincode Verification" at bounding box center [1203, 292] width 690 height 11
drag, startPoint x: 1300, startPoint y: 289, endPoint x: 1528, endPoint y: 305, distance: 228.6
click at [1528, 305] on div "Description Grocery Bags Package External Identifier 268510708 Package Value $3…" at bounding box center [1176, 260] width 747 height 128
click at [1543, 183] on button "button" at bounding box center [1542, 187] width 16 height 16
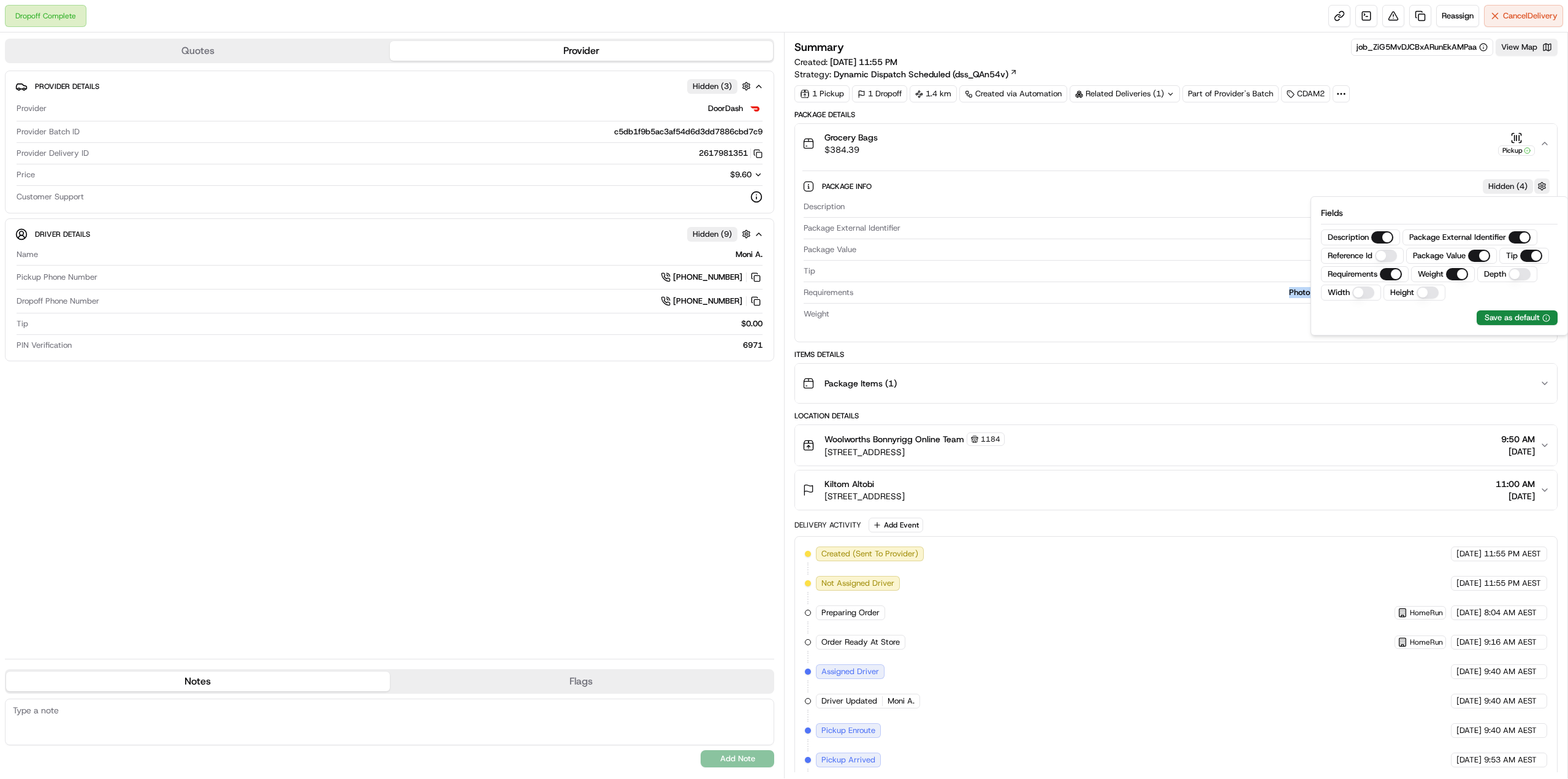
click at [1542, 184] on button "button" at bounding box center [1542, 187] width 16 height 16
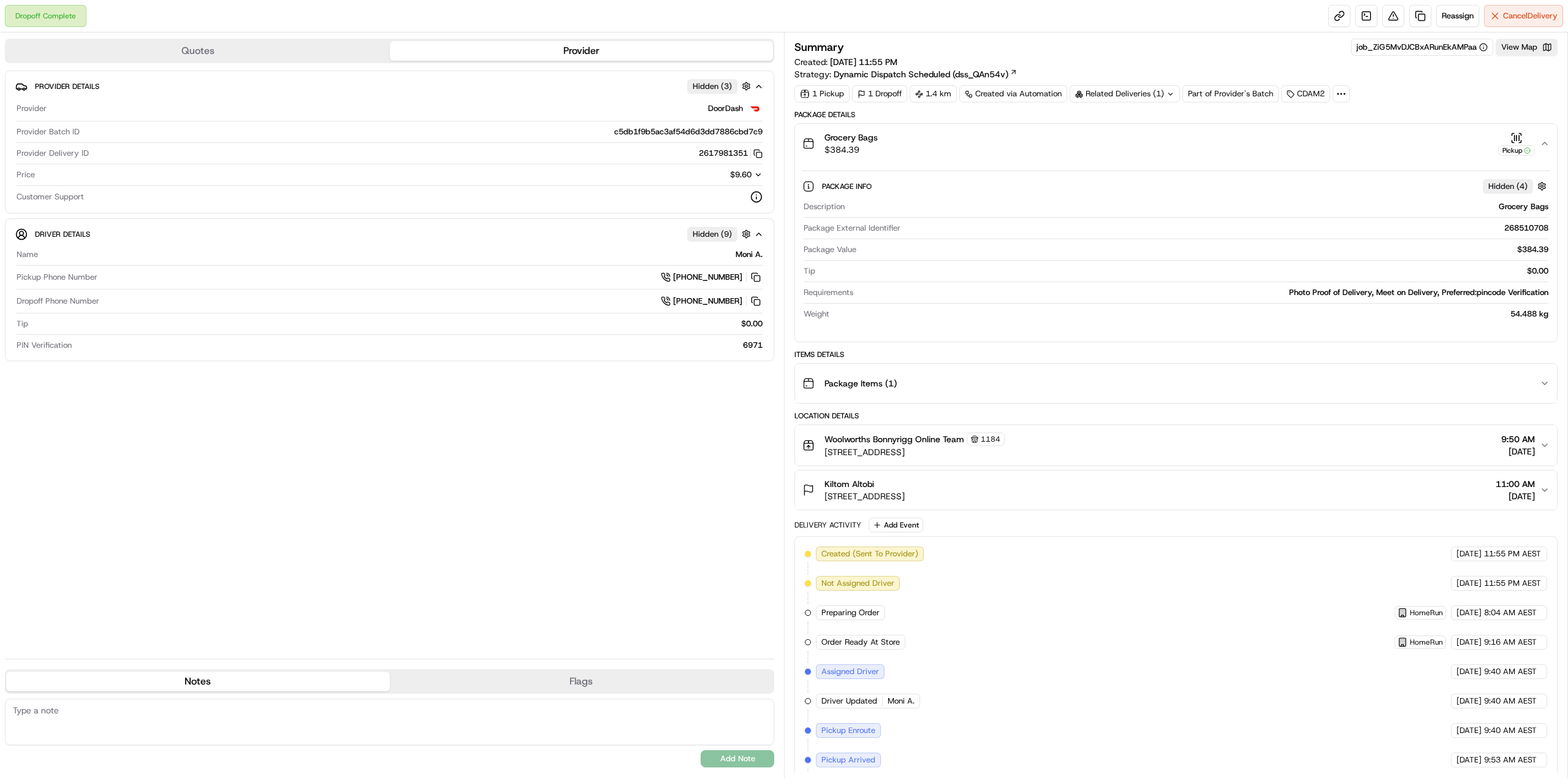
click at [1545, 147] on icon "button" at bounding box center [1544, 143] width 10 height 10
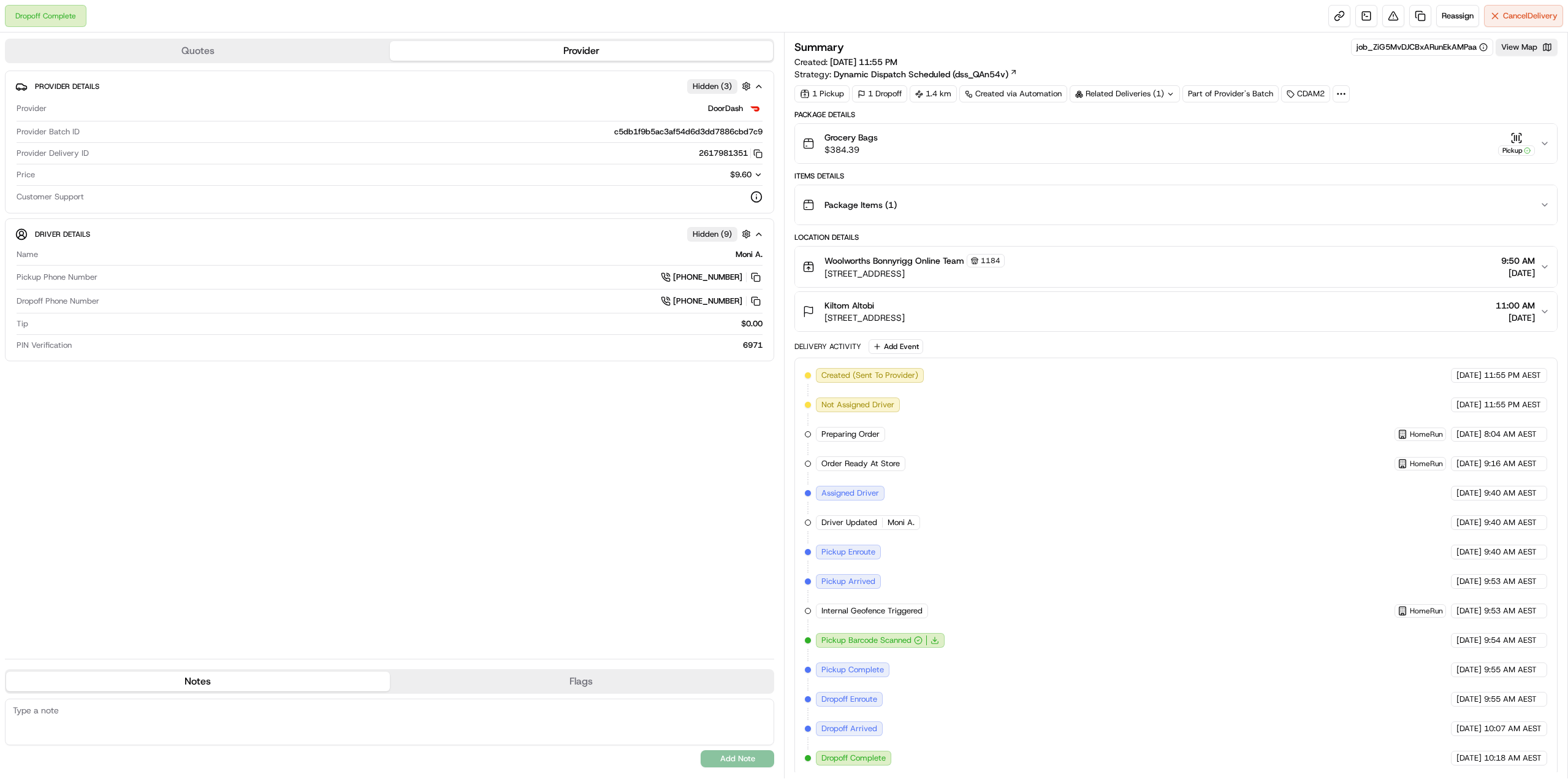
click at [1542, 144] on icon "button" at bounding box center [1544, 143] width 10 height 10
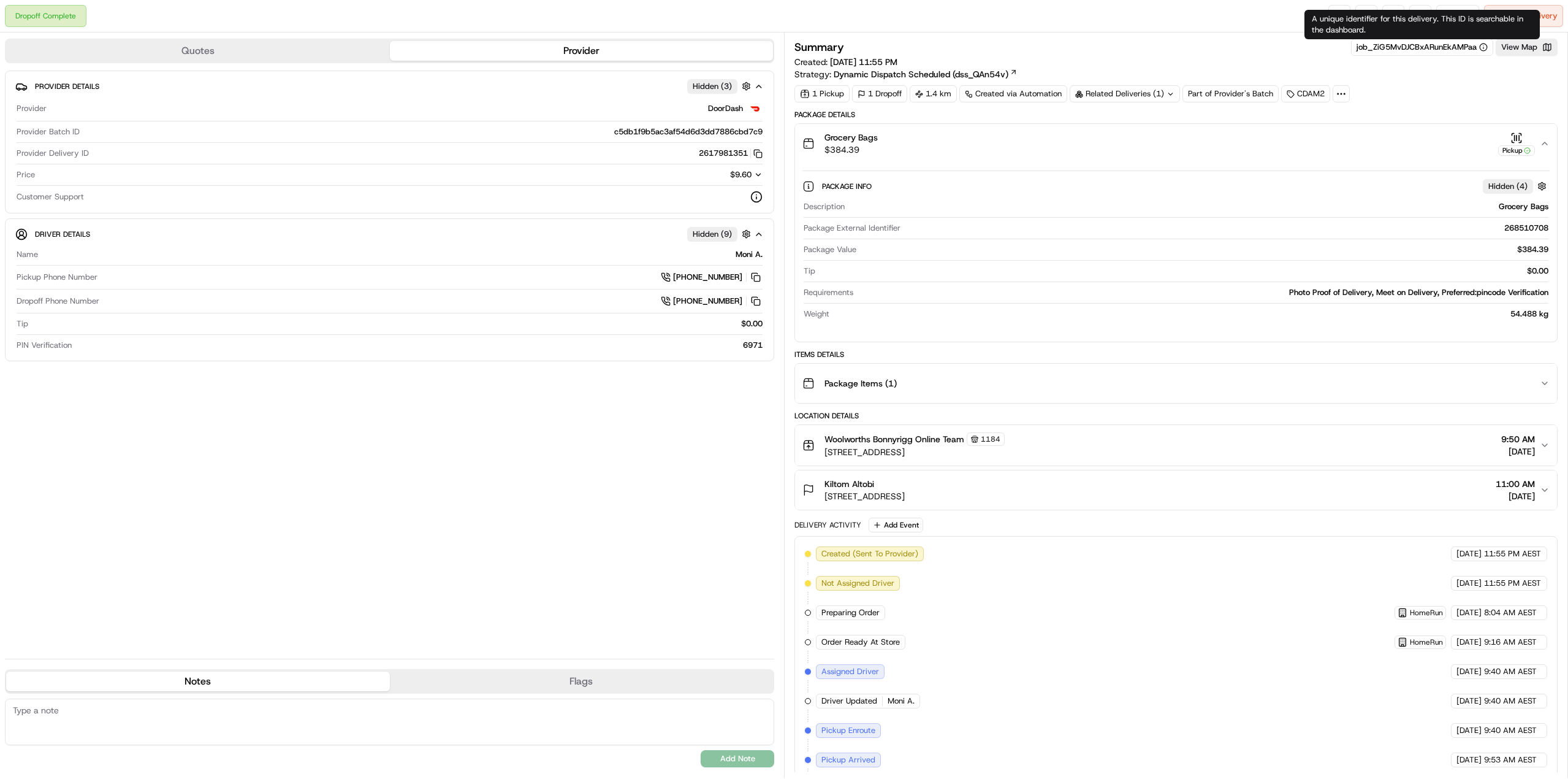
click at [1440, 46] on div "job_ZiG5MvDJCBxARunEkAMPaa" at bounding box center [1422, 47] width 131 height 11
click at [1481, 47] on icon at bounding box center [1483, 47] width 9 height 9
click at [1484, 48] on icon at bounding box center [1483, 47] width 9 height 9
click at [1472, 83] on div "Summary job_ZiG5MvDJCBxARunEkAMPaa View Map Created: 17/09/2025 11:55 PM Strate…" at bounding box center [1176, 71] width 763 height 64
click at [1148, 91] on div "Related Deliveries (1)" at bounding box center [1124, 94] width 110 height 17
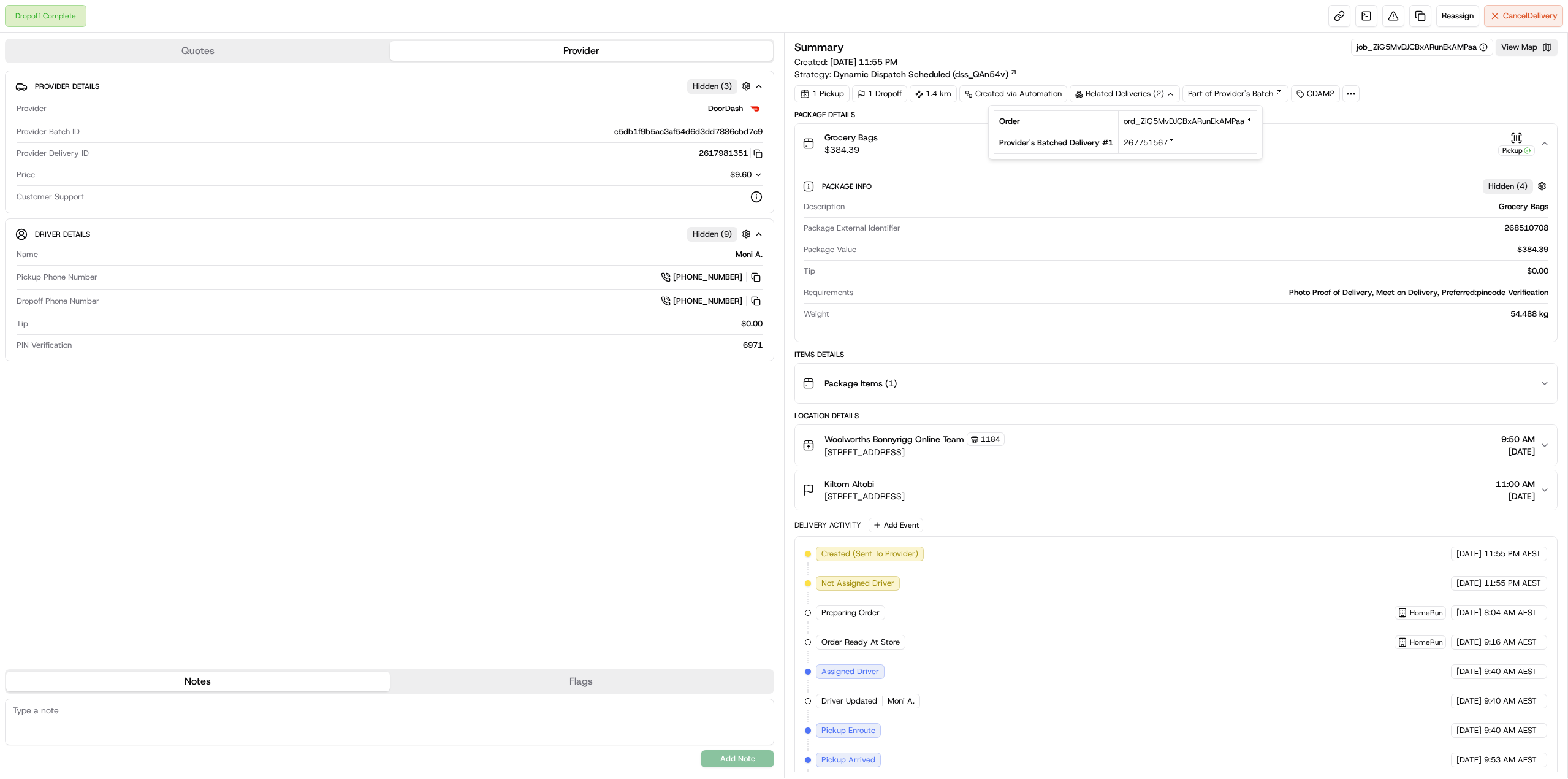
click at [1145, 92] on div "Related Deliveries (2)" at bounding box center [1124, 94] width 110 height 17
click at [1466, 291] on div "Photo Proof of Delivery, Meet on Delivery, Preferred:pincode Verification" at bounding box center [1203, 292] width 690 height 11
drag, startPoint x: 1466, startPoint y: 291, endPoint x: 1516, endPoint y: 292, distance: 50.0
click at [1514, 292] on div "Photo Proof of Delivery, Meet on Delivery, Preferred:pincode Verification" at bounding box center [1203, 292] width 690 height 11
click at [1519, 292] on div "Photo Proof of Delivery, Meet on Delivery, Preferred:pincode Verification" at bounding box center [1203, 292] width 690 height 11
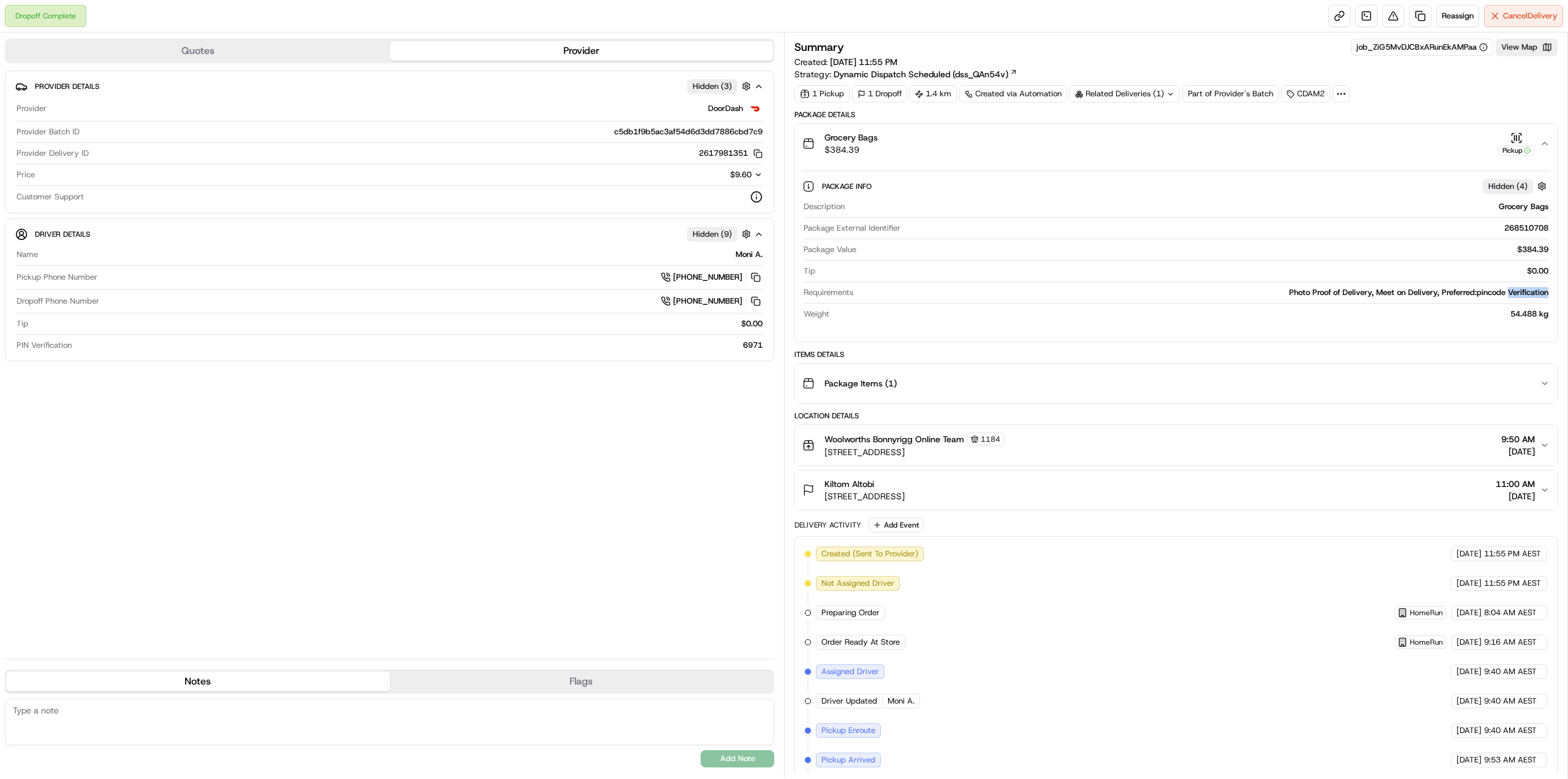
drag, startPoint x: 1519, startPoint y: 292, endPoint x: 1500, endPoint y: 291, distance: 19.0
click at [1507, 291] on div "Photo Proof of Delivery, Meet on Delivery, Preferred:pincode Verification" at bounding box center [1203, 292] width 690 height 11
click at [1544, 380] on icon "button" at bounding box center [1544, 383] width 10 height 10
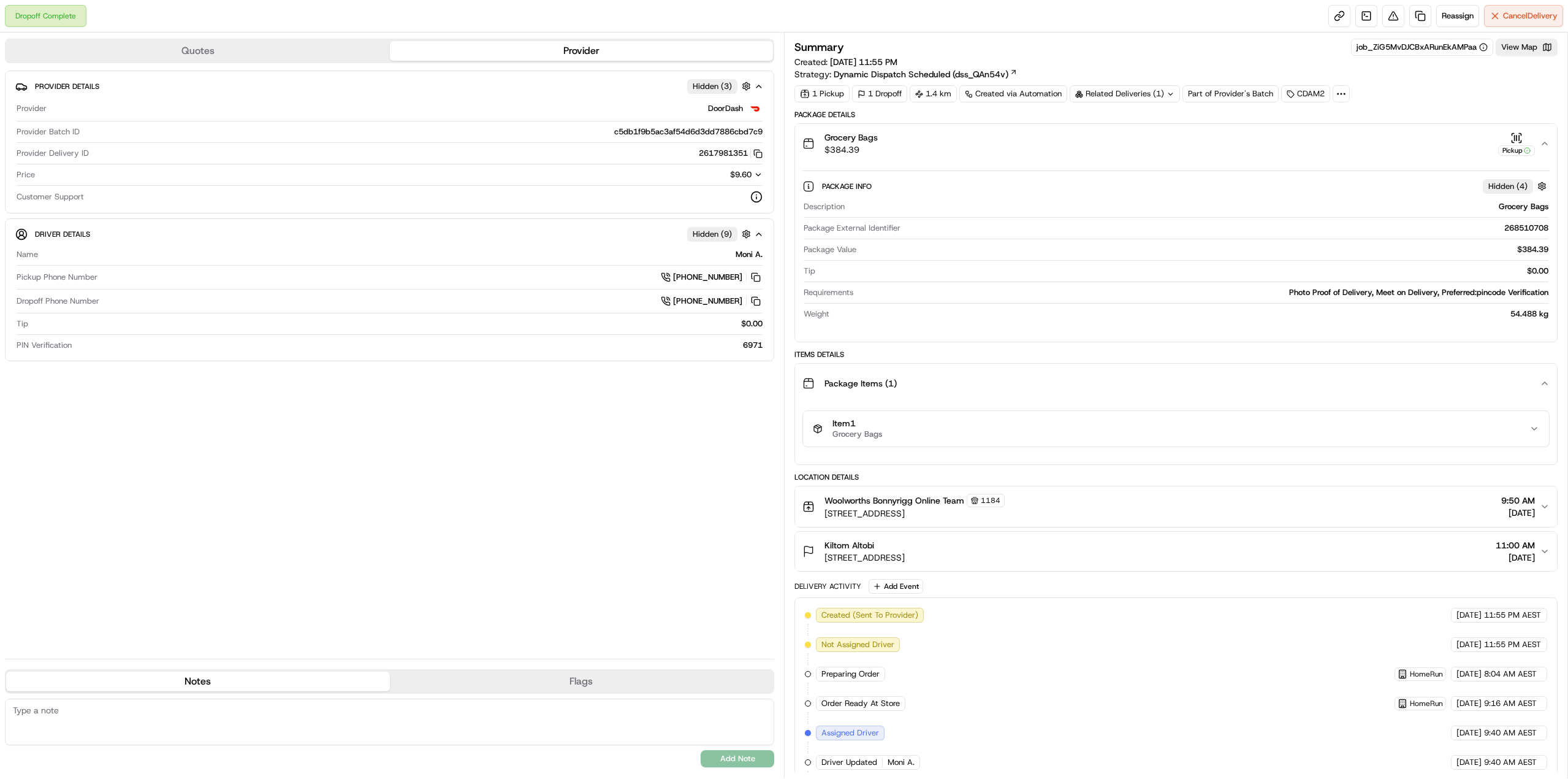
click at [1544, 380] on icon "button" at bounding box center [1544, 383] width 10 height 10
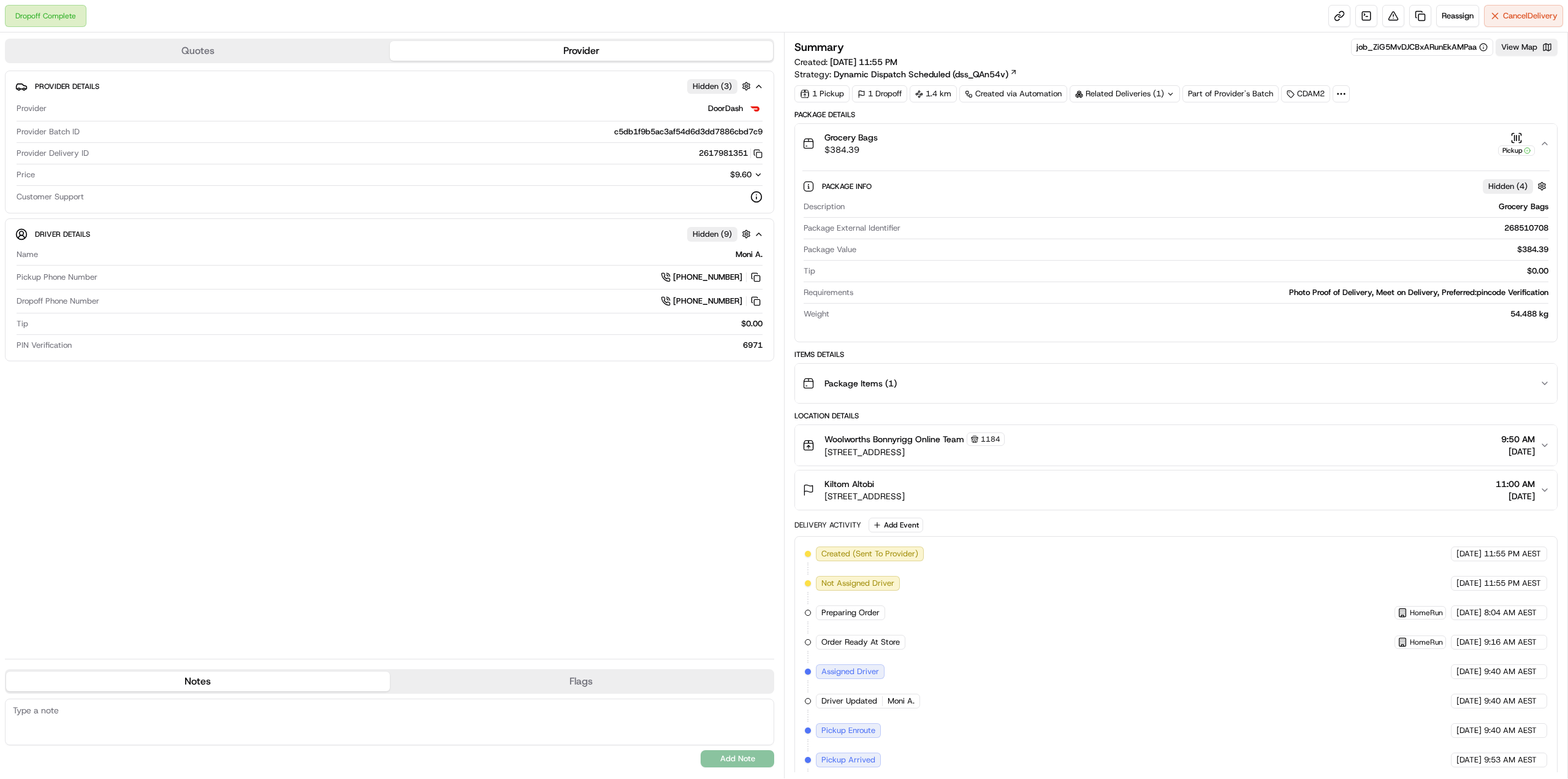
click at [1301, 291] on div "Photo Proof of Delivery, Meet on Delivery, Preferred:pincode Verification" at bounding box center [1203, 292] width 690 height 11
drag, startPoint x: 1301, startPoint y: 291, endPoint x: 1535, endPoint y: 296, distance: 234.1
click at [1535, 296] on div "Photo Proof of Delivery, Meet on Delivery, Preferred:pincode Verification" at bounding box center [1203, 292] width 690 height 11
click at [1536, 294] on div "Photo Proof of Delivery, Meet on Delivery, Preferred:pincode Verification" at bounding box center [1203, 292] width 690 height 11
drag, startPoint x: 1536, startPoint y: 294, endPoint x: 1461, endPoint y: 295, distance: 75.0
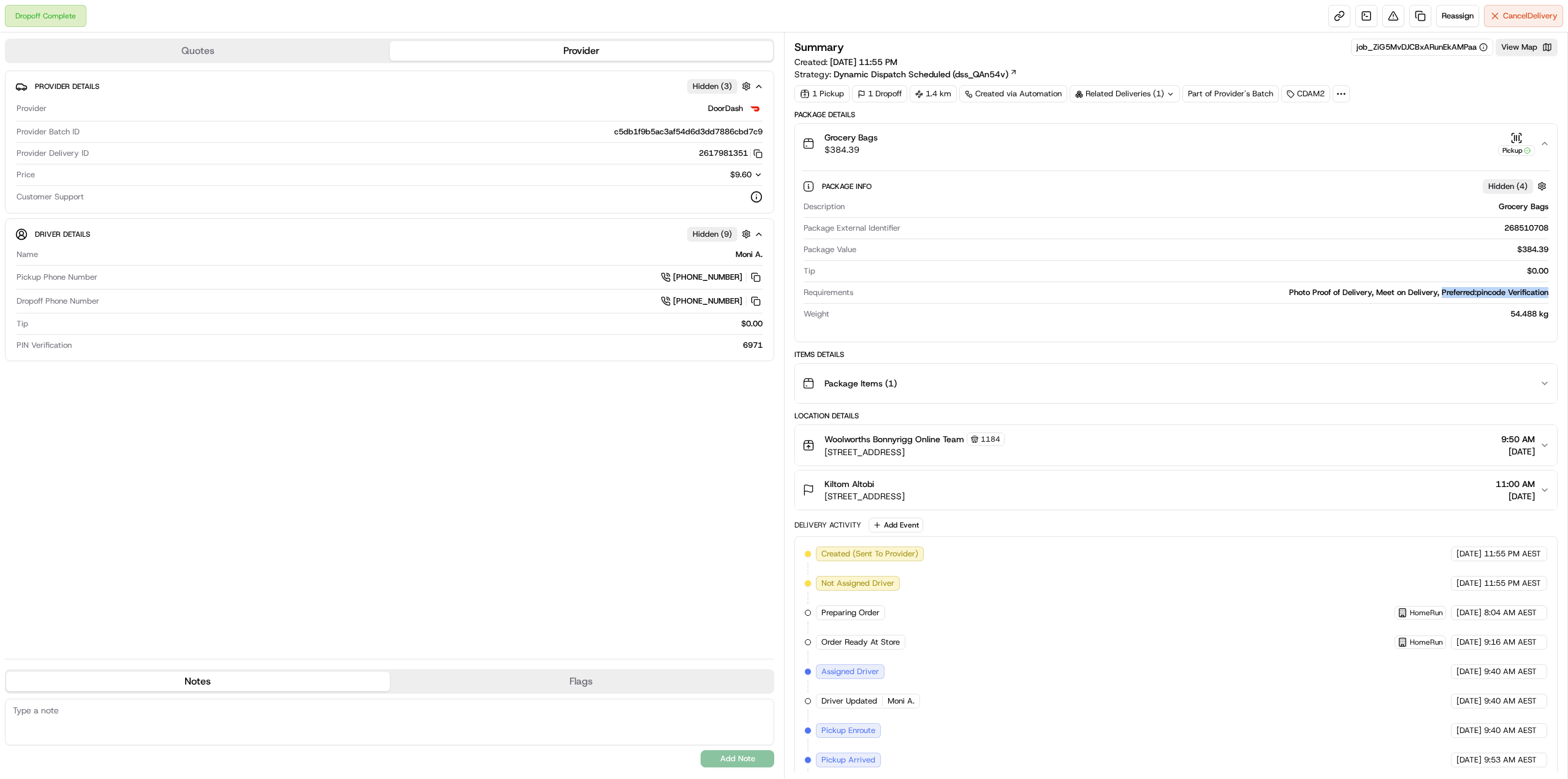
click at [1460, 295] on div "Photo Proof of Delivery, Meet on Delivery, Preferred:pincode Verification" at bounding box center [1203, 292] width 690 height 11
click at [1453, 293] on div "Photo Proof of Delivery, Meet on Delivery, Preferred:pincode Verification" at bounding box center [1203, 292] width 690 height 11
drag, startPoint x: 1453, startPoint y: 293, endPoint x: 1529, endPoint y: 291, distance: 76.0
click at [1529, 291] on div "Photo Proof of Delivery, Meet on Delivery, Preferred:pincode Verification" at bounding box center [1203, 292] width 690 height 11
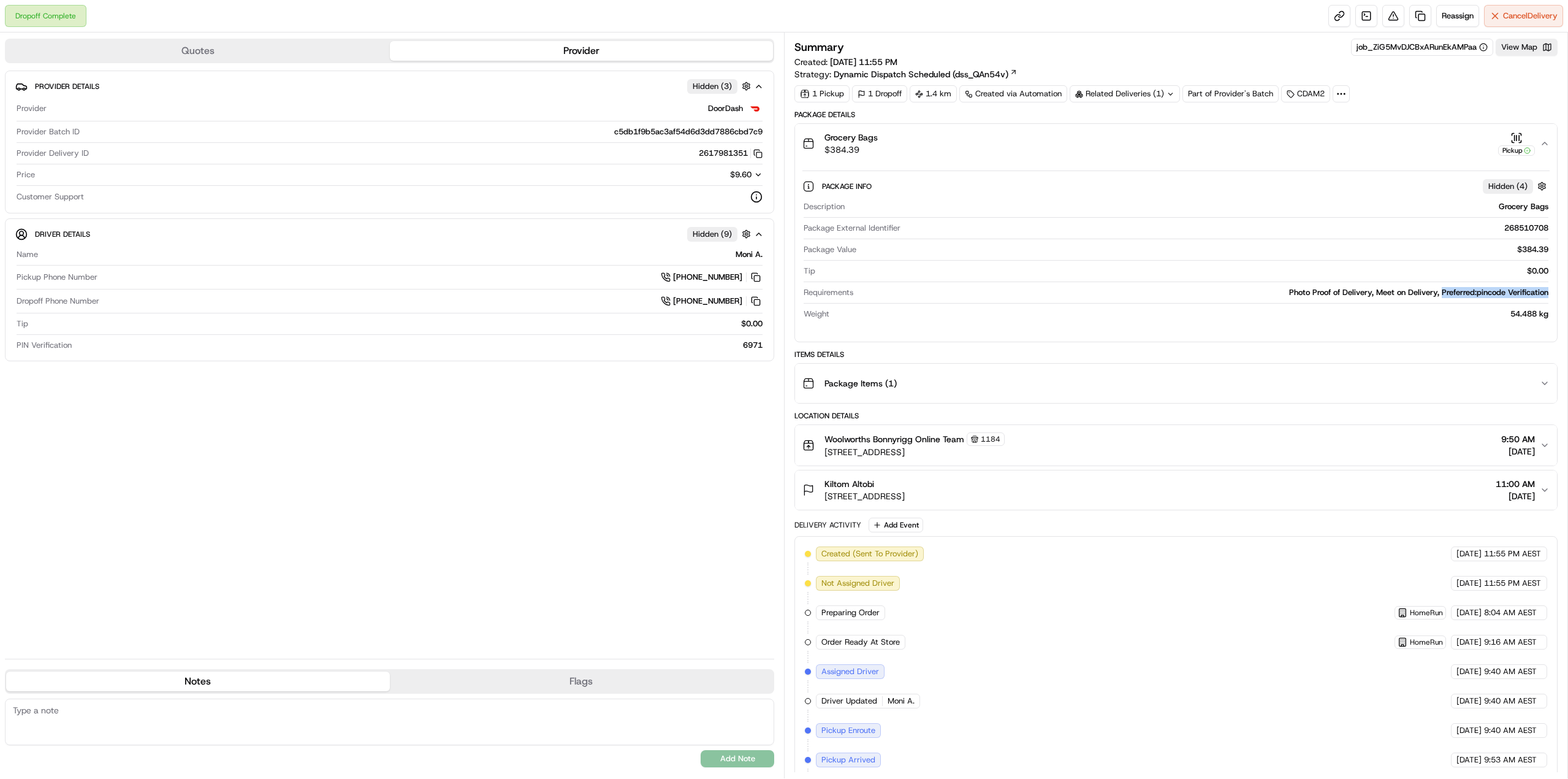
drag, startPoint x: 1530, startPoint y: 291, endPoint x: 1447, endPoint y: 294, distance: 83.1
click at [1447, 294] on div "Photo Proof of Delivery, Meet on Delivery, Preferred:pincode Verification" at bounding box center [1203, 292] width 690 height 11
drag, startPoint x: 1447, startPoint y: 294, endPoint x: 1516, endPoint y: 294, distance: 69.0
click at [1516, 294] on div "Photo Proof of Delivery, Meet on Delivery, Preferred:pincode Verification" at bounding box center [1203, 292] width 690 height 11
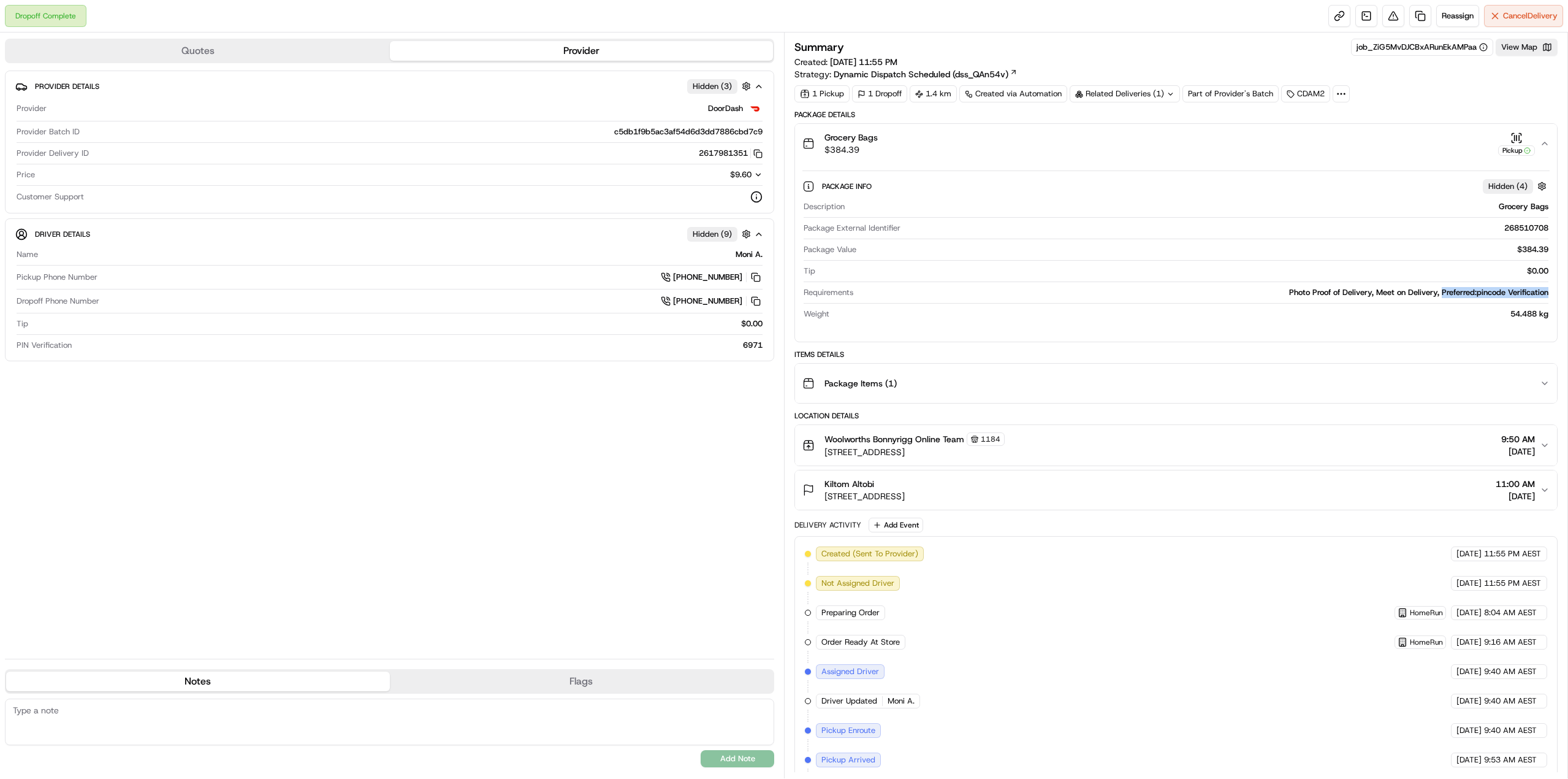
click at [1516, 294] on div "Photo Proof of Delivery, Meet on Delivery, Preferred:pincode Verification" at bounding box center [1203, 292] width 690 height 11
drag, startPoint x: 1516, startPoint y: 294, endPoint x: 1458, endPoint y: 292, distance: 58.0
click at [1458, 292] on div "Photo Proof of Delivery, Meet on Delivery, Preferred:pincode Verification" at bounding box center [1203, 292] width 690 height 11
click at [1545, 141] on icon "button" at bounding box center [1544, 143] width 10 height 10
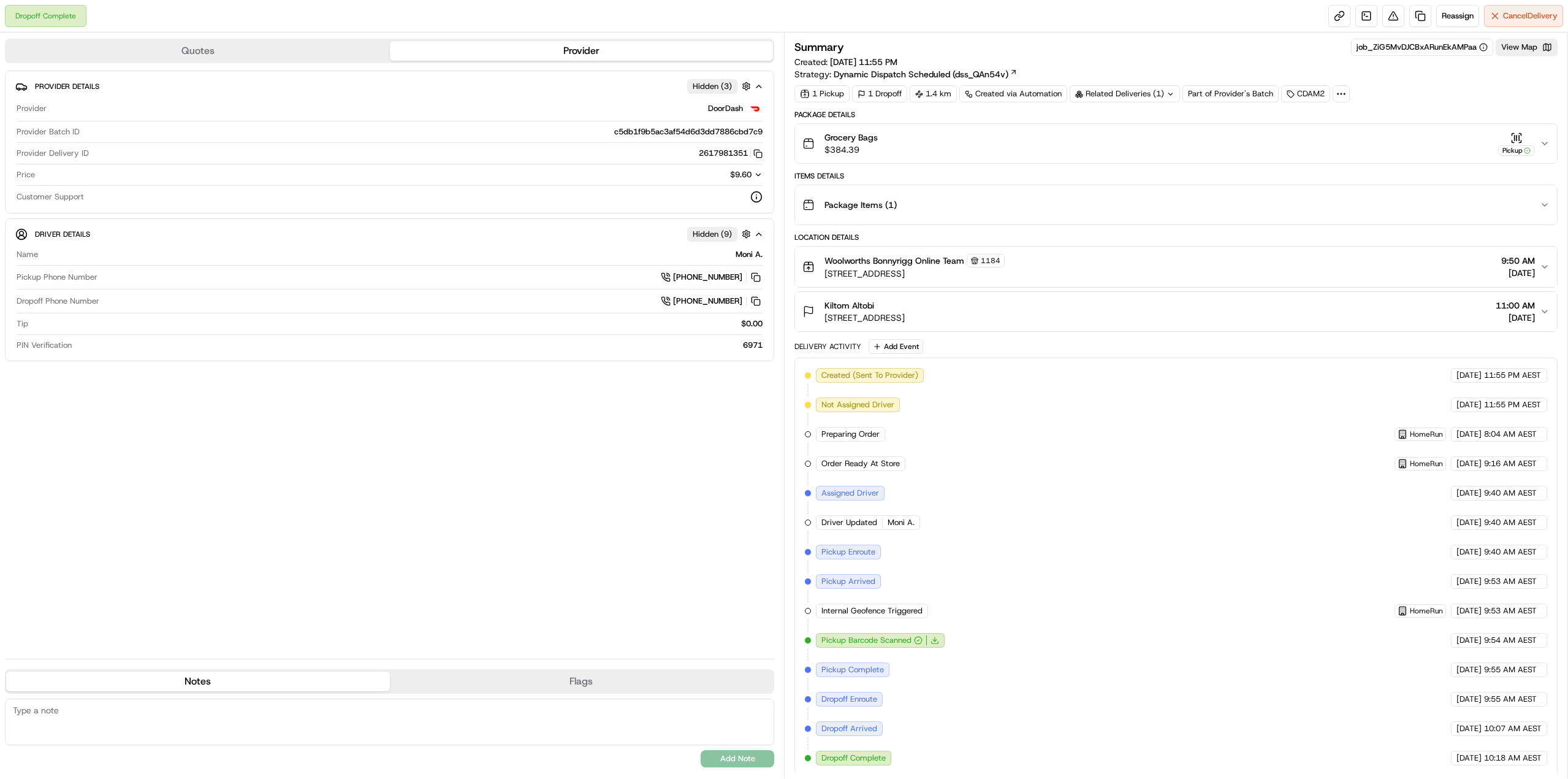
click at [1542, 144] on icon "button" at bounding box center [1544, 143] width 10 height 10
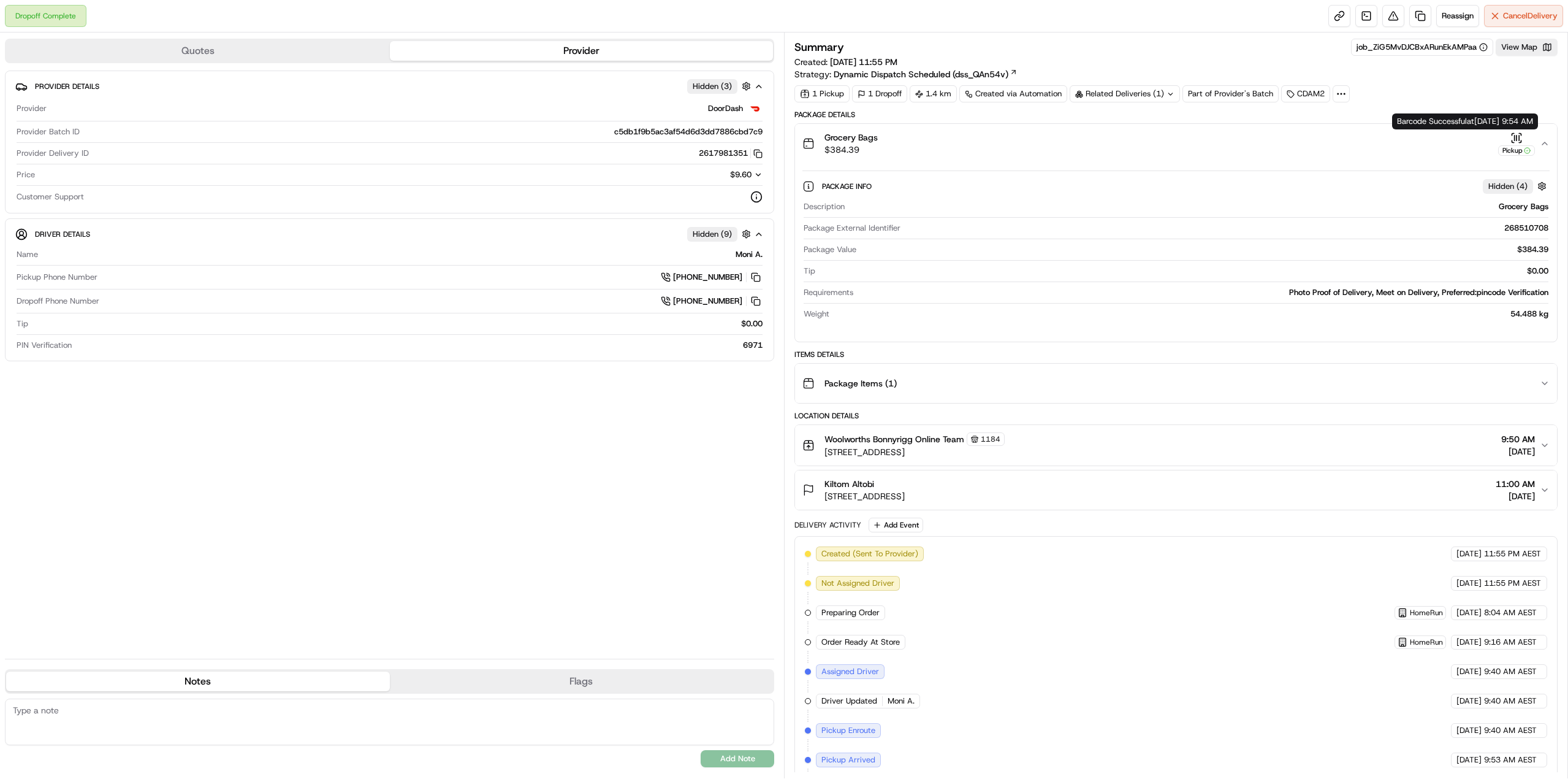
click at [1520, 137] on icon "button" at bounding box center [1517, 138] width 12 height 12
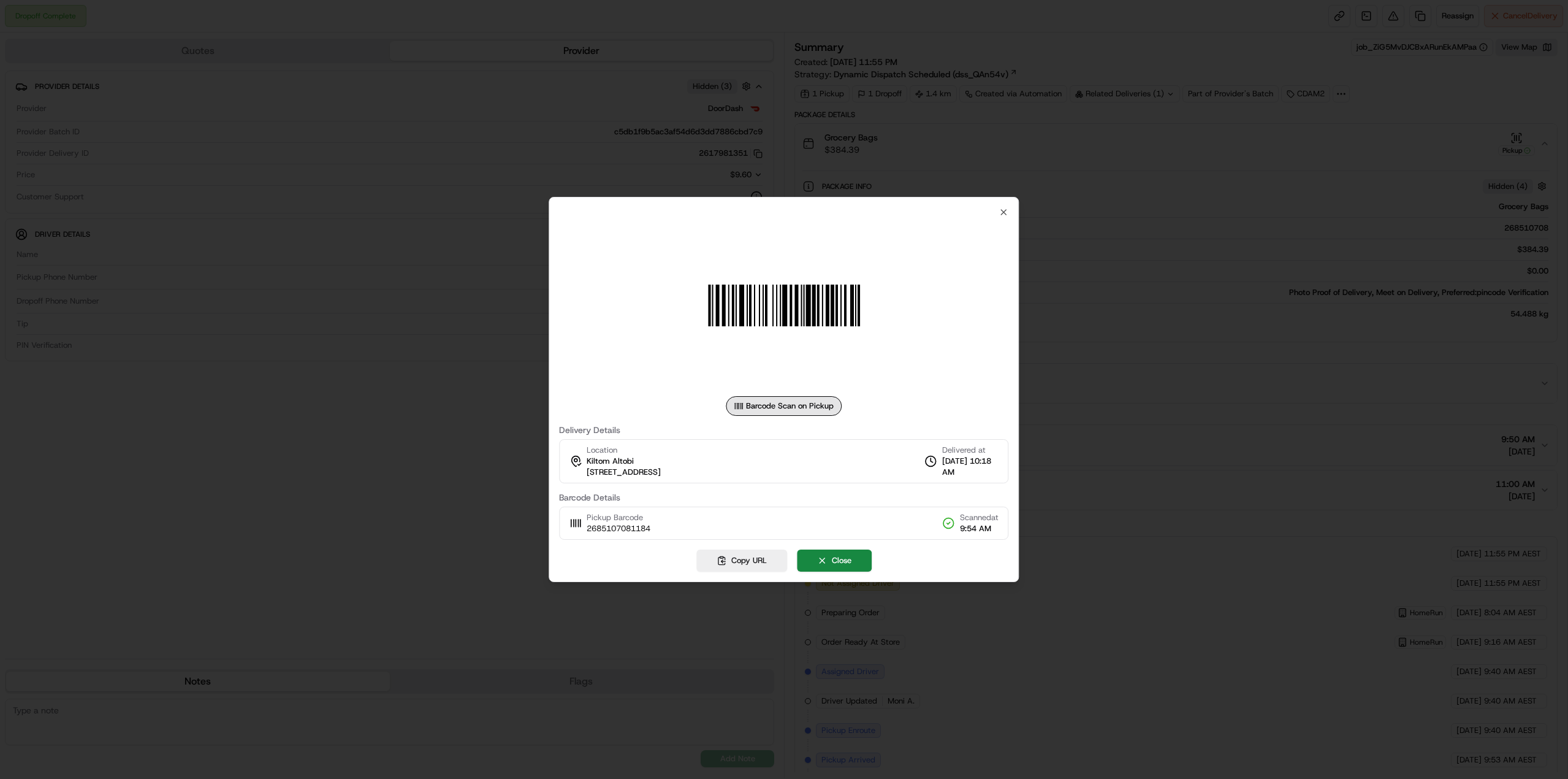
click at [660, 457] on div "Location Kiltom Altobi 69 Newleaf Pde, U 11, Bonnyrigg, NSW 2177, AU" at bounding box center [623, 461] width 74 height 33
click at [738, 523] on div "Pickup Barcode 2685107081184 Scanned at 9:54 AM" at bounding box center [783, 523] width 449 height 33
click at [657, 454] on div "Location Kiltom Altobi 69 Newleaf Pde, U 11, Bonnyrigg, NSW 2177, AU" at bounding box center [623, 461] width 74 height 33
click at [587, 433] on label "Delivery Details" at bounding box center [783, 429] width 449 height 9
click at [1214, 400] on div at bounding box center [784, 390] width 1568 height 779
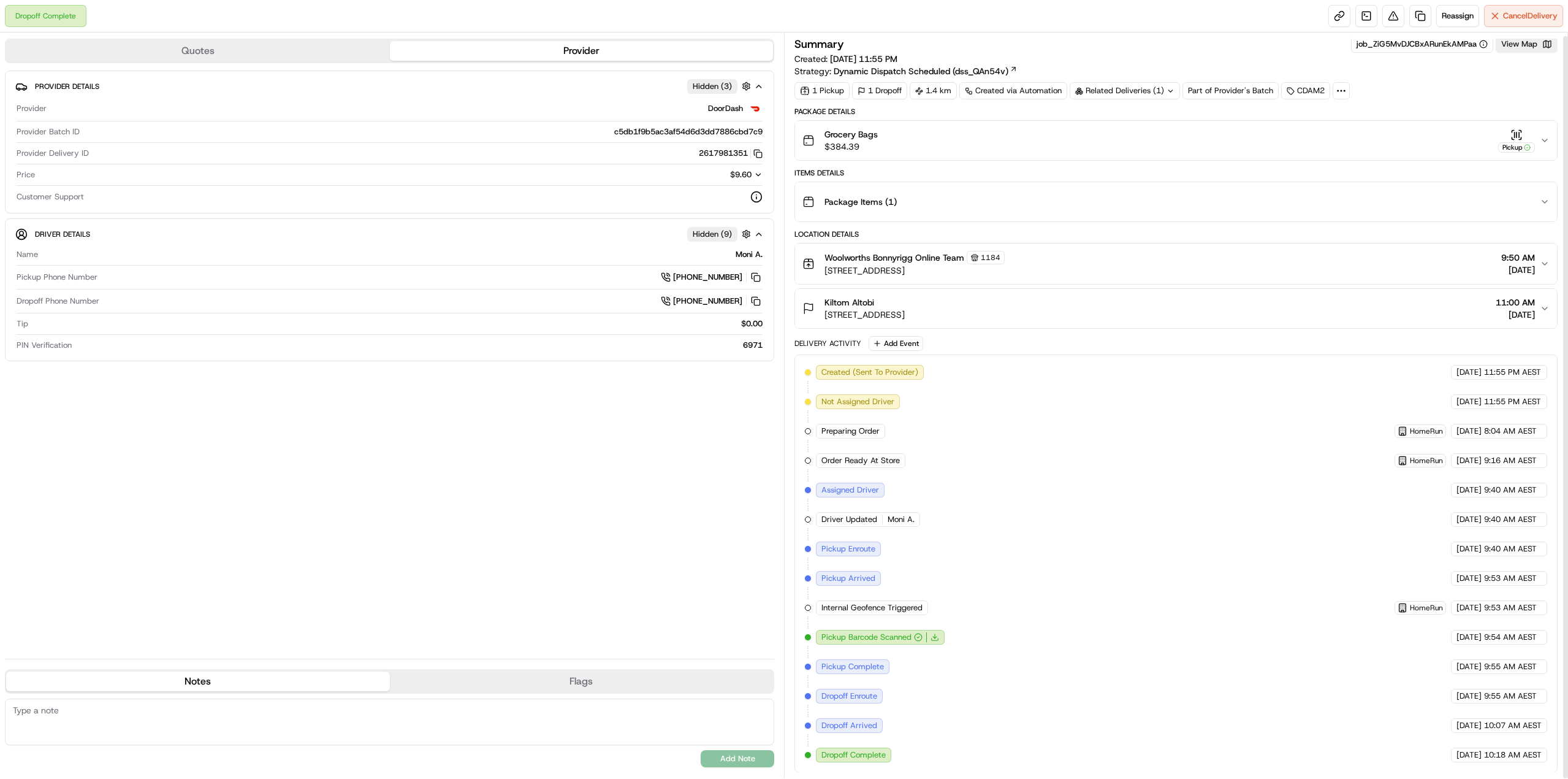
scroll to position [4, 0]
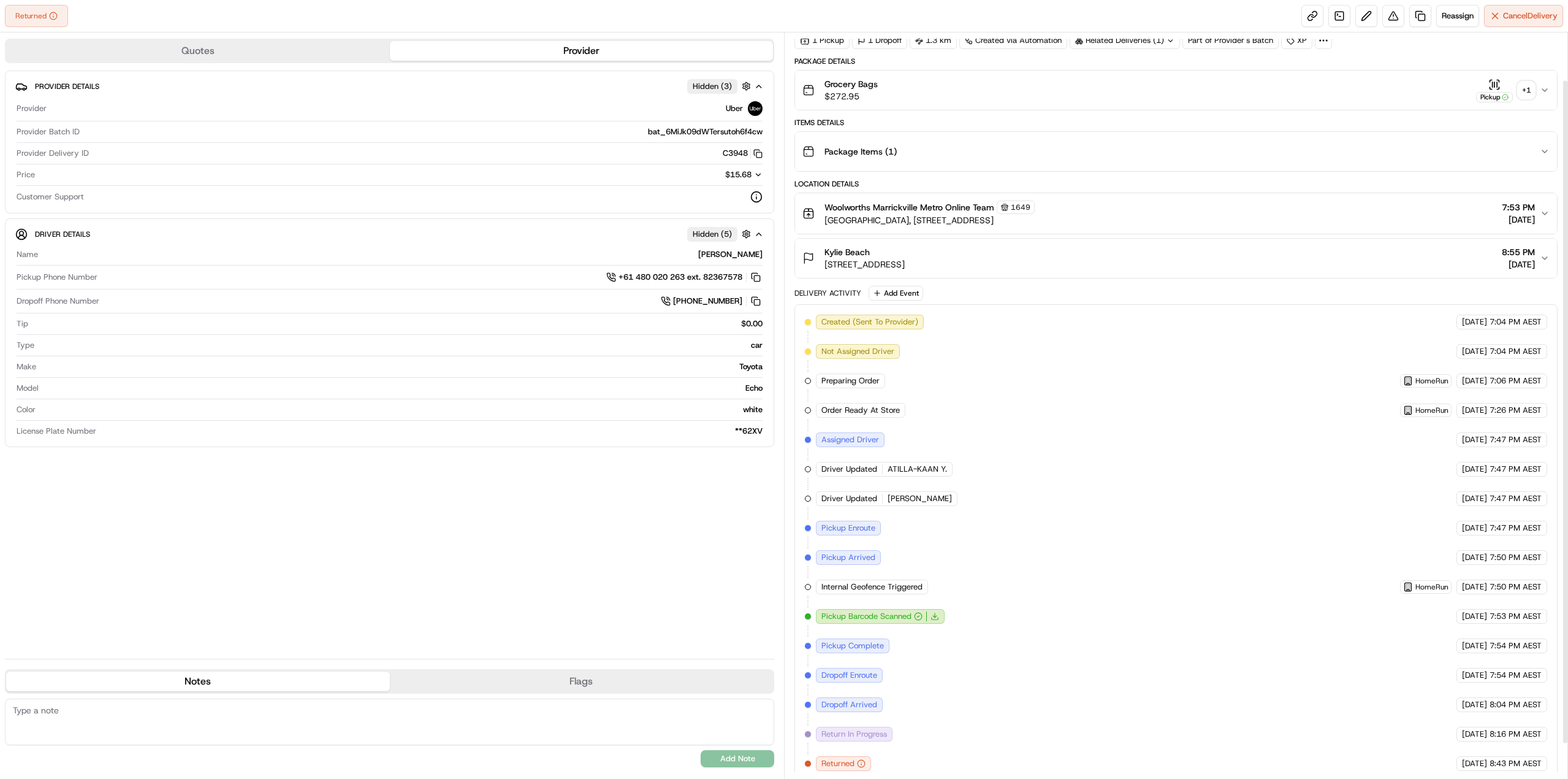
scroll to position [92, 0]
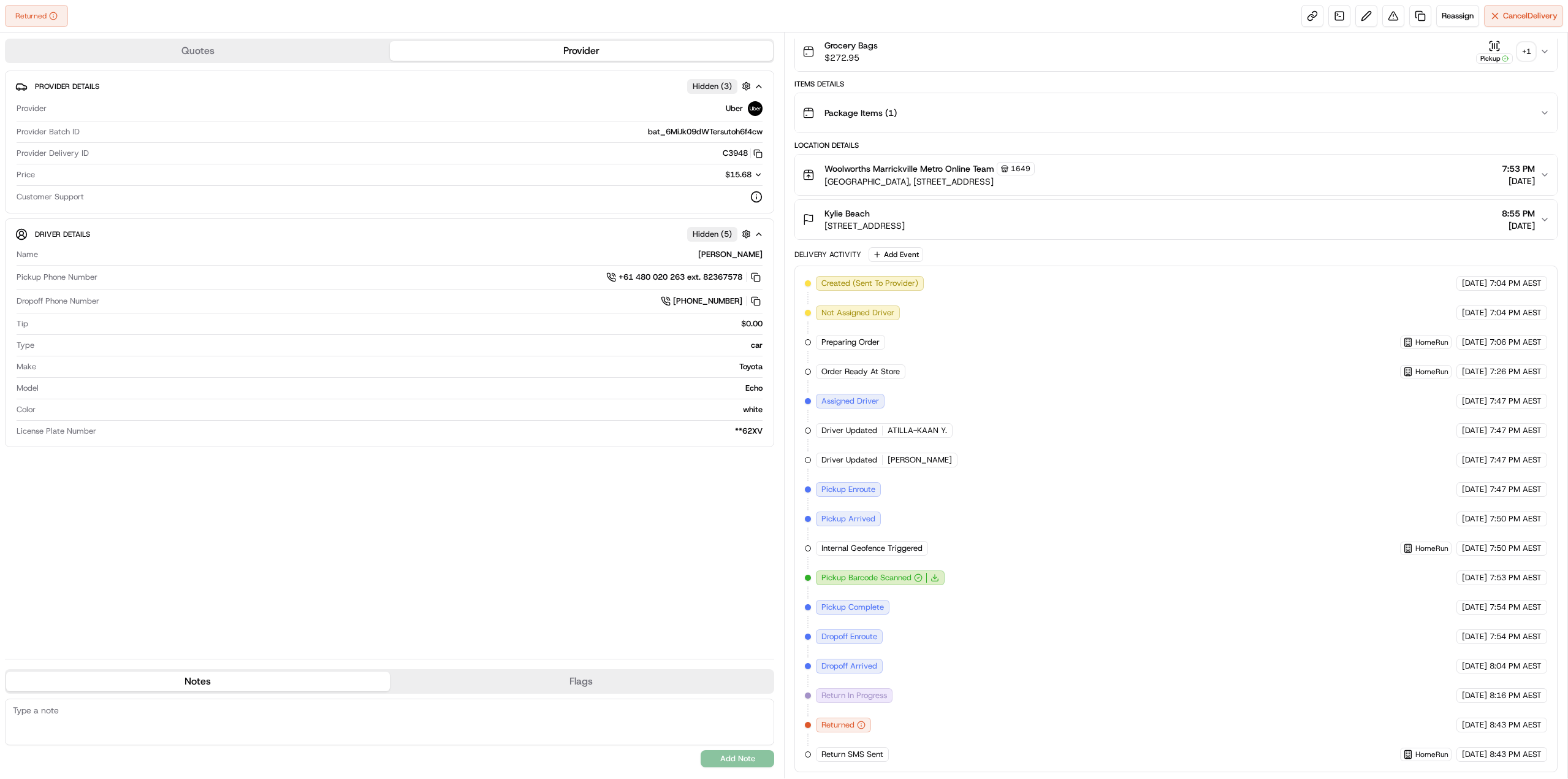
click at [877, 695] on span "Return In Progress" at bounding box center [854, 695] width 65 height 11
click at [1519, 19] on span "Cancel Delivery" at bounding box center [1530, 16] width 54 height 11
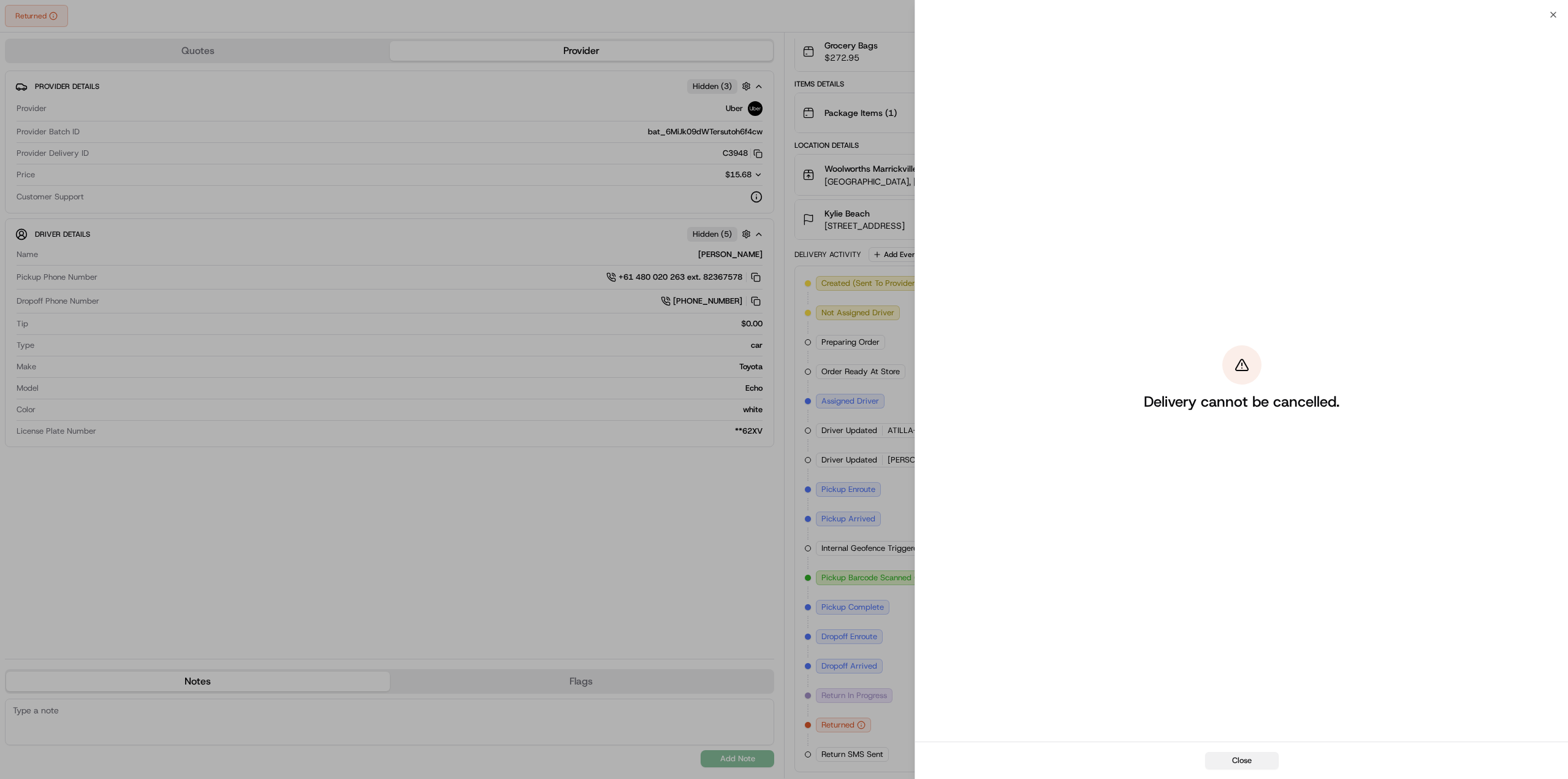
click at [1246, 764] on button "Close" at bounding box center [1242, 760] width 74 height 17
